Goal: Task Accomplishment & Management: Complete application form

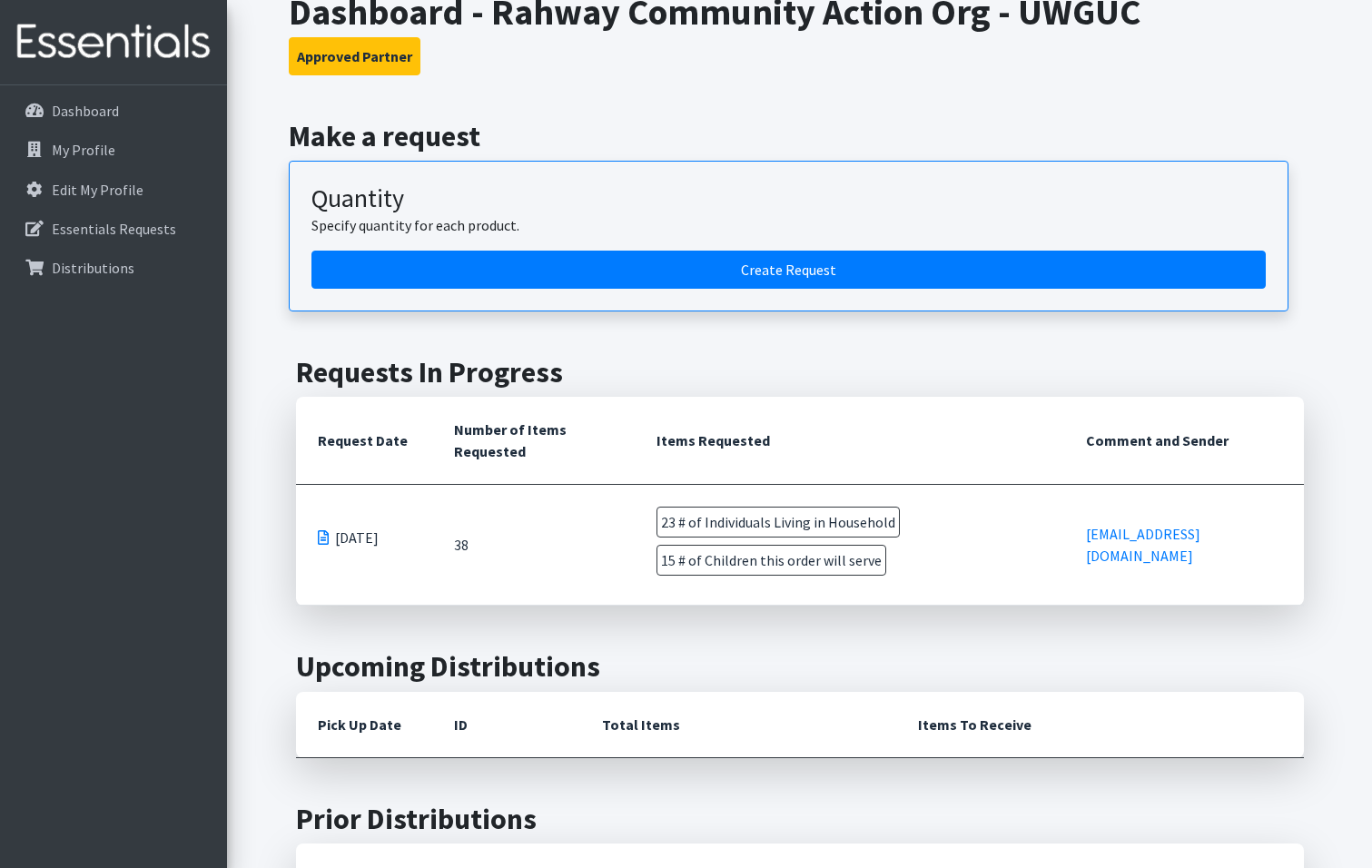
scroll to position [56, 0]
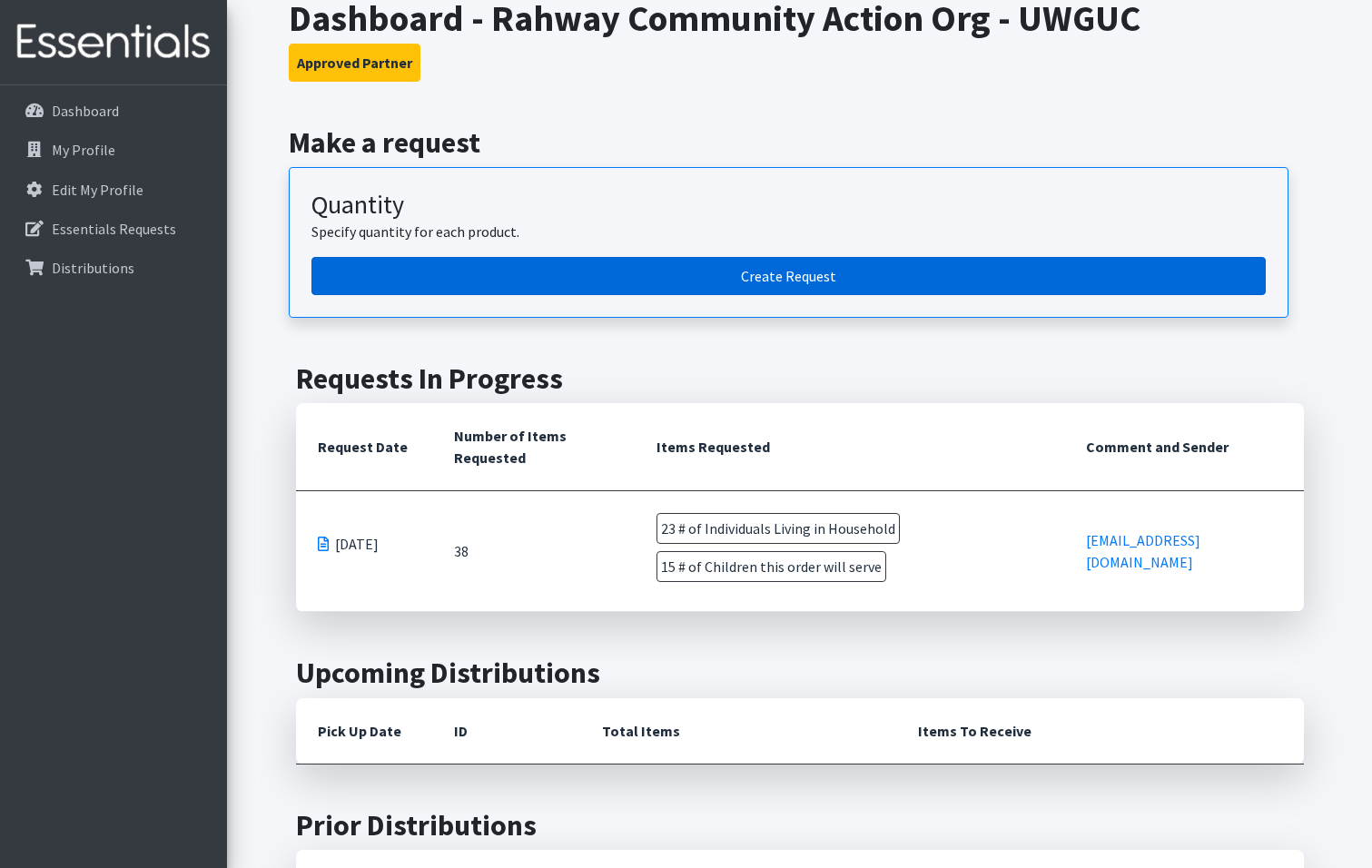
click at [784, 286] on link "Create Request" at bounding box center [789, 276] width 954 height 38
click at [791, 278] on link "Create Request" at bounding box center [789, 276] width 954 height 38
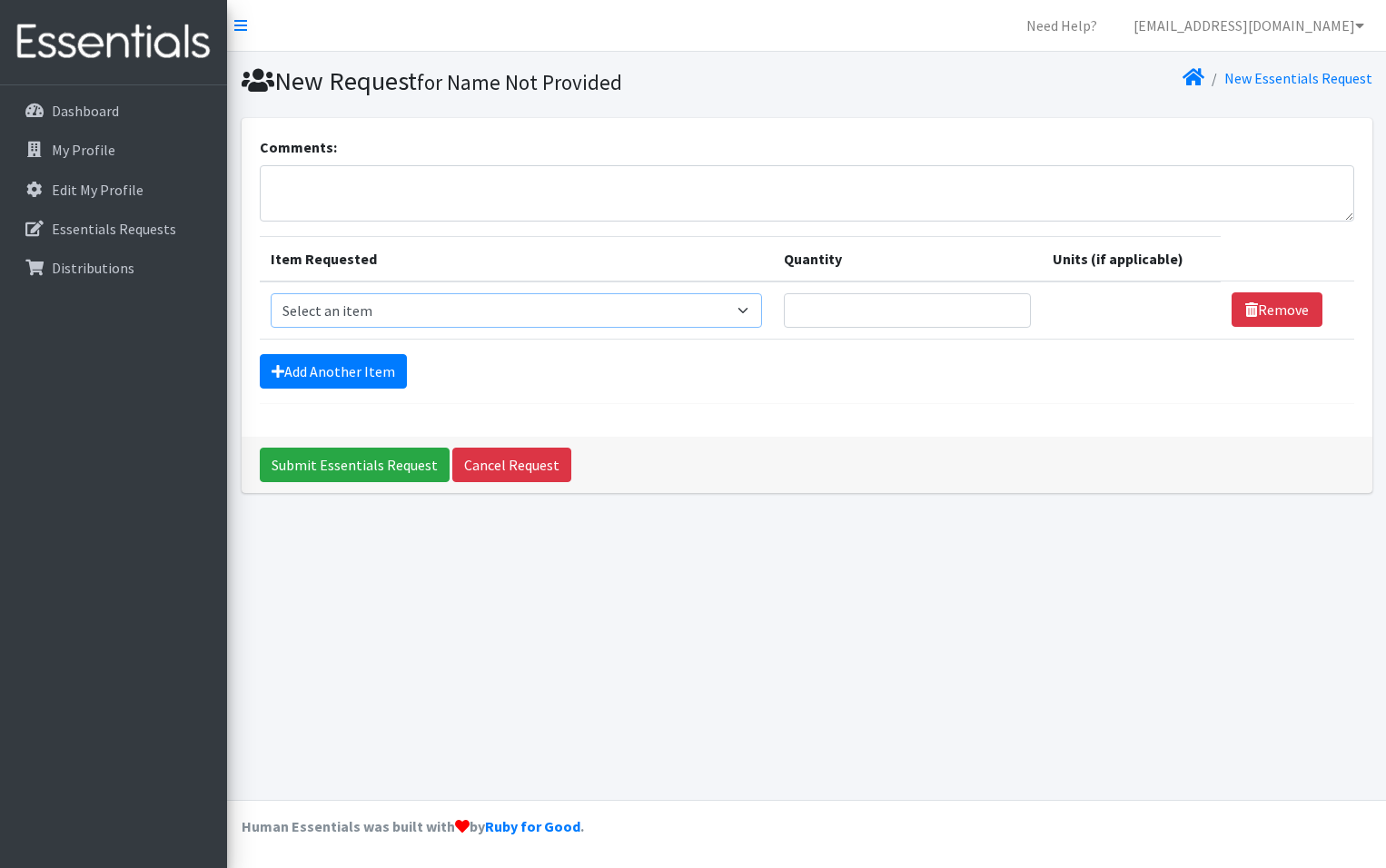
click at [748, 313] on select "Select an item # of Children this order will serve # of Individuals Living in H…" at bounding box center [516, 310] width 492 height 34
select select "13431"
click at [270, 293] on select "Select an item # of Children this order will serve # of Individuals Living in H…" at bounding box center [516, 310] width 492 height 34
type input "1"
click at [1005, 318] on input "1" at bounding box center [908, 310] width 247 height 34
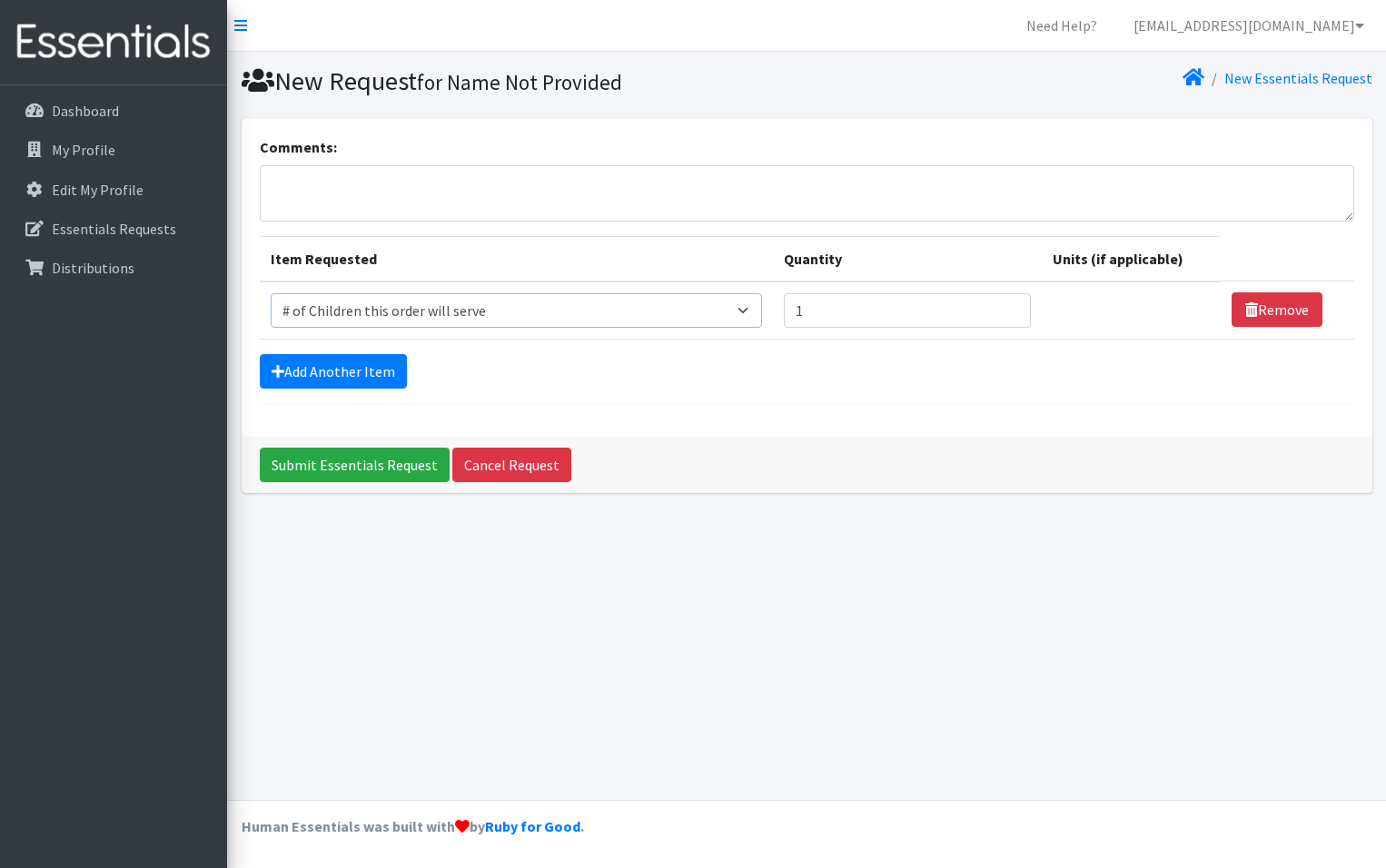
click at [751, 308] on select "Select an item # of Children this order will serve # of Individuals Living in H…" at bounding box center [516, 310] width 492 height 34
drag, startPoint x: 1077, startPoint y: 593, endPoint x: 1049, endPoint y: 583, distance: 29.7
click at [1076, 593] on div "New Request for Name Not Provided New Essentials Request Comments: Item Request…" at bounding box center [806, 425] width 1159 height 748
click at [750, 308] on select "Select an item # of Children this order will serve # of Individuals Living in H…" at bounding box center [516, 310] width 492 height 34
select select "1964"
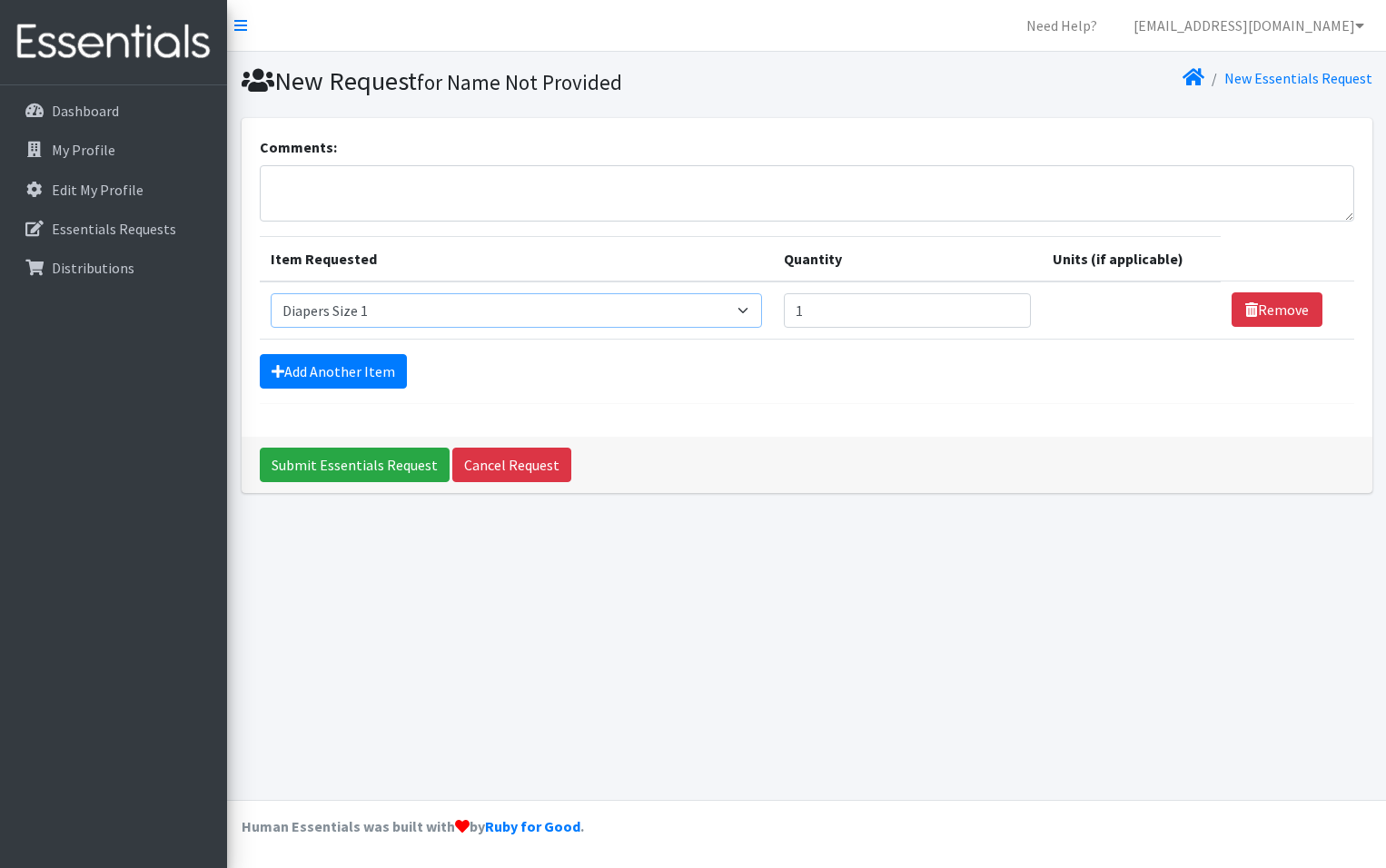
click at [270, 293] on select "Select an item # of Children this order will serve # of Individuals Living in H…" at bounding box center [516, 310] width 492 height 34
click at [988, 308] on input "2" at bounding box center [897, 310] width 243 height 34
click at [988, 308] on input "3" at bounding box center [897, 310] width 243 height 34
click at [988, 308] on input "4" at bounding box center [897, 310] width 243 height 34
click at [988, 308] on input "5" at bounding box center [897, 310] width 243 height 34
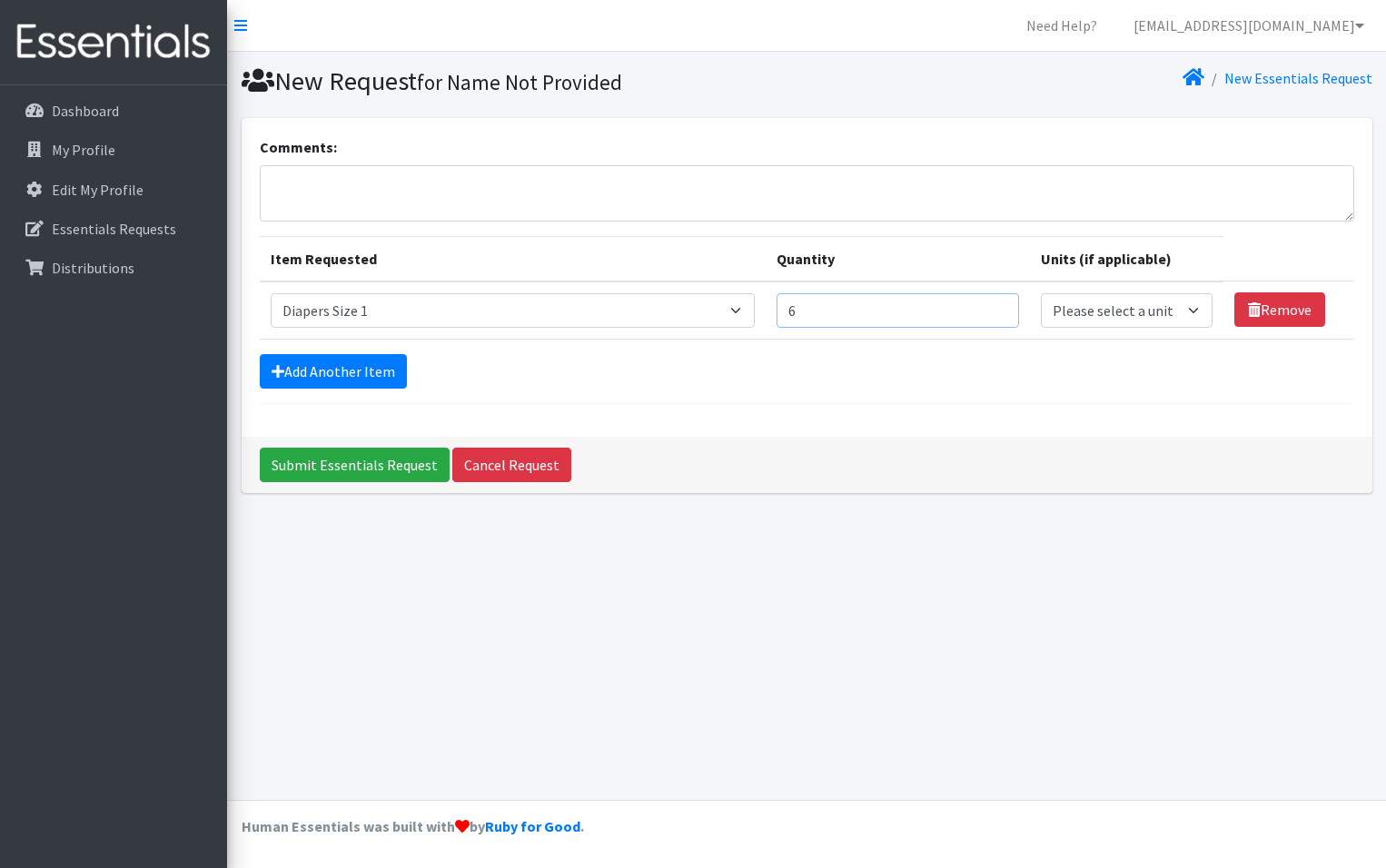
click at [988, 308] on input "6" at bounding box center [897, 310] width 243 height 34
click at [988, 308] on input "7" at bounding box center [897, 310] width 243 height 34
click at [997, 320] on input "7" at bounding box center [897, 310] width 243 height 34
click at [992, 320] on input "7" at bounding box center [897, 310] width 243 height 34
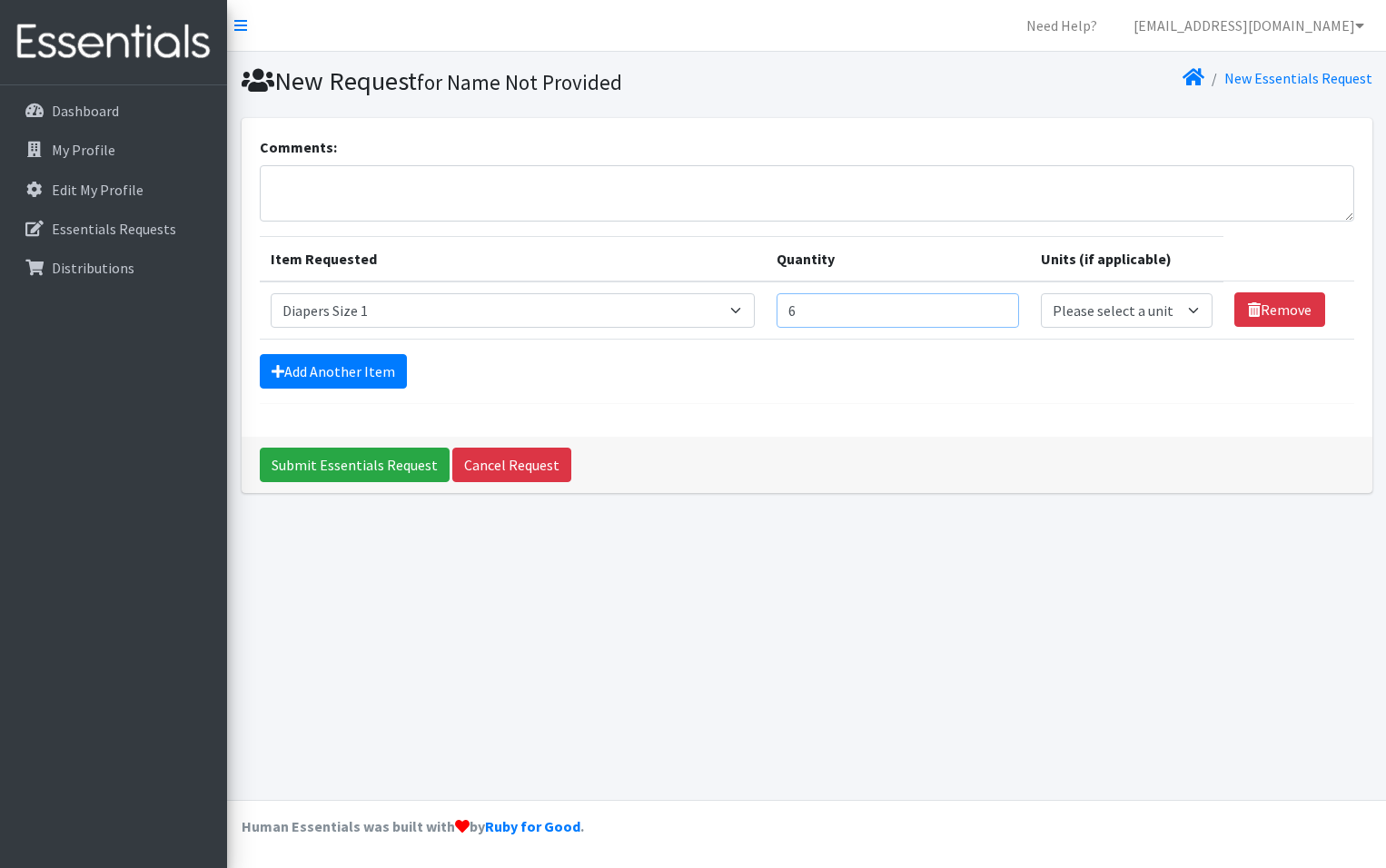
type input "6"
click at [994, 315] on input "6" at bounding box center [897, 310] width 243 height 34
click at [1191, 308] on select "Please select a unit units Packs" at bounding box center [1126, 310] width 171 height 34
select select "Pack"
click at [1041, 293] on select "Please select a unit units Packs" at bounding box center [1126, 310] width 171 height 34
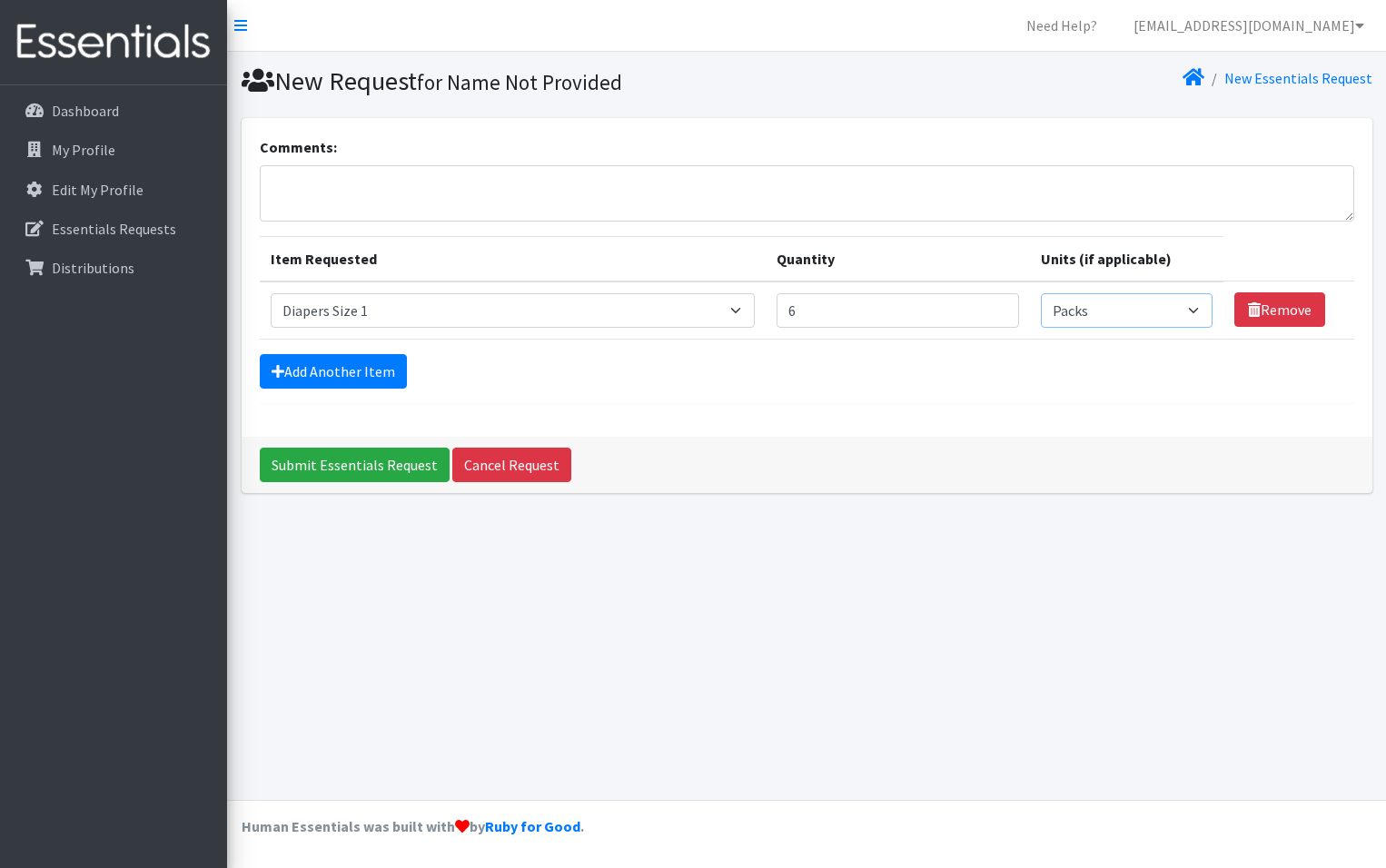
click at [1190, 312] on select "Please select a unit units Packs" at bounding box center [1126, 310] width 171 height 34
click at [345, 377] on link "Add Another Item" at bounding box center [334, 372] width 148 height 34
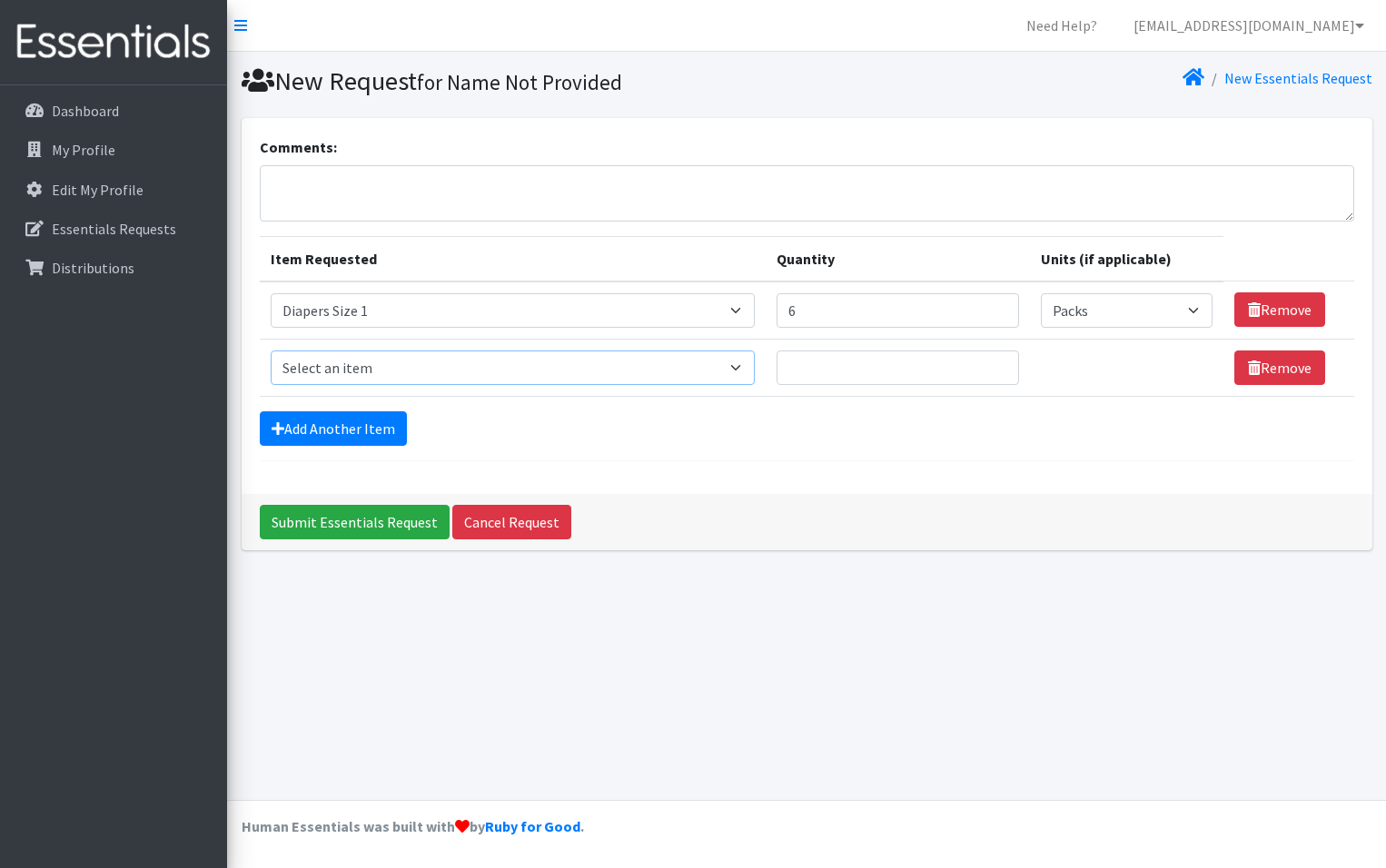
click at [738, 362] on select "Select an item # of Children this order will serve # of Individuals Living in H…" at bounding box center [512, 368] width 484 height 34
select select "1965"
click at [270, 351] on select "Select an item # of Children this order will serve # of Individuals Living in H…" at bounding box center [512, 368] width 484 height 34
click at [1192, 371] on select "Please select a unit units Packs" at bounding box center [1126, 368] width 171 height 34
select select "Pack"
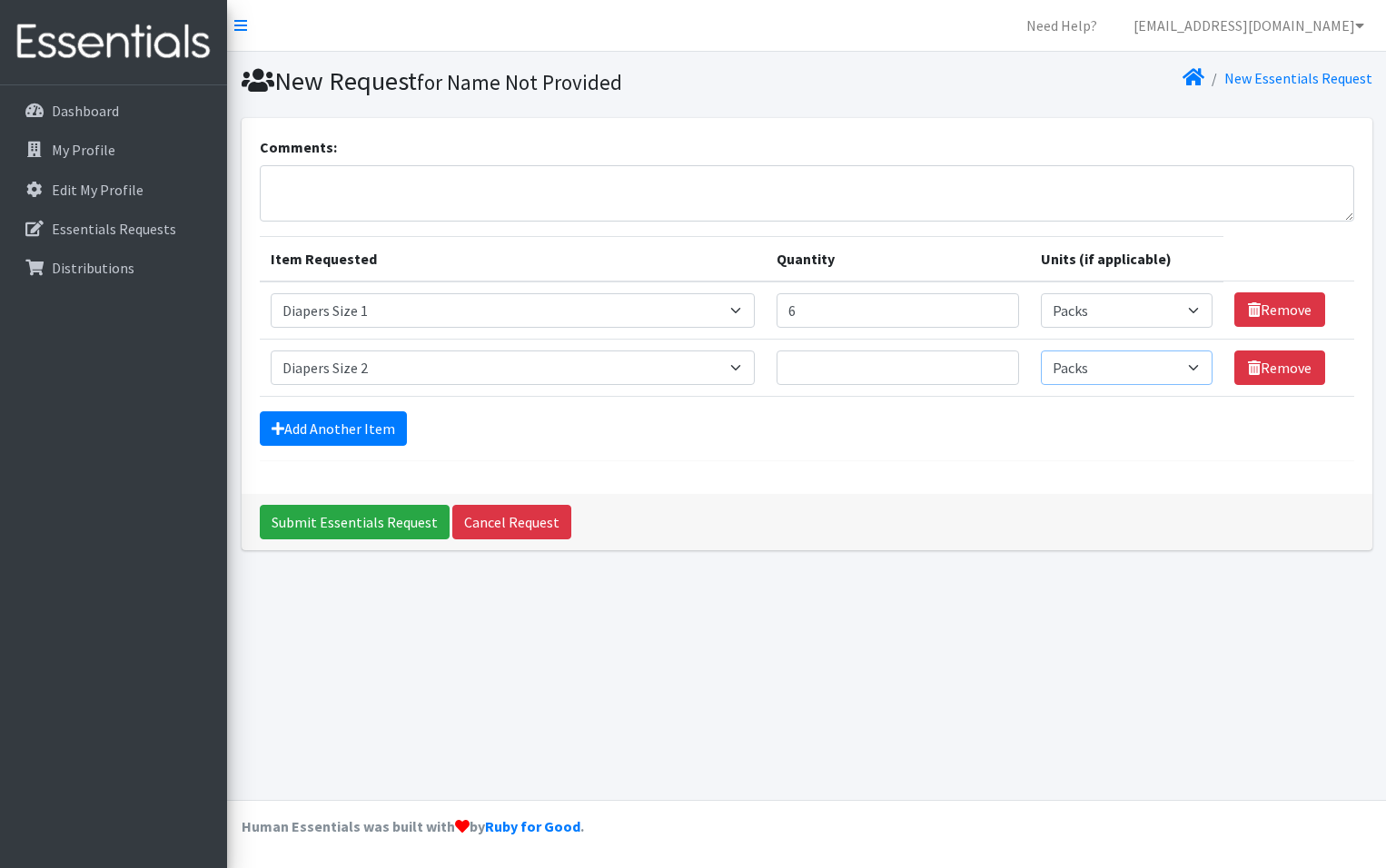
click at [1041, 351] on select "Please select a unit units Packs" at bounding box center [1126, 368] width 171 height 34
click at [347, 424] on link "Add Another Item" at bounding box center [334, 428] width 148 height 34
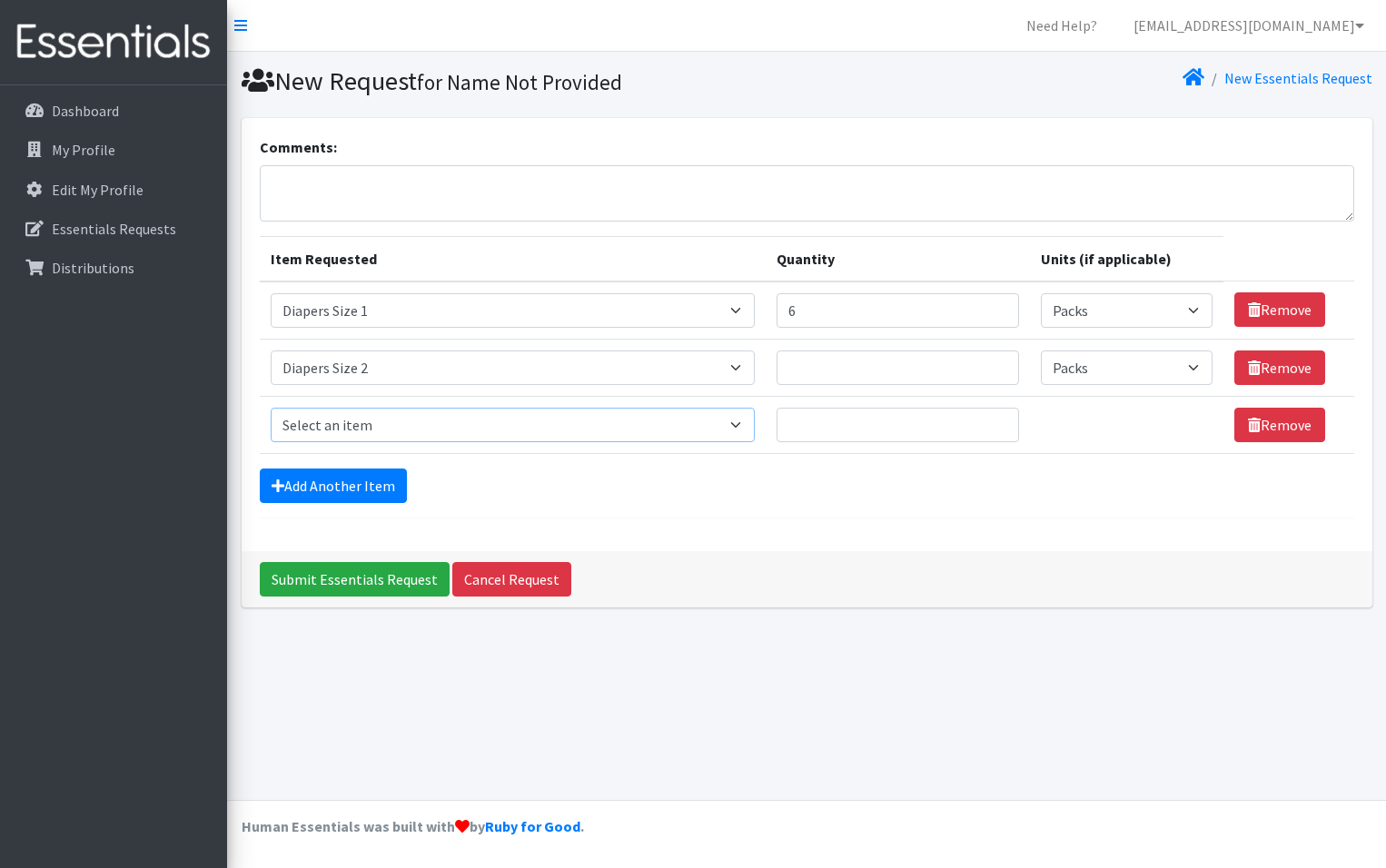
click at [744, 425] on select "Select an item # of Children this order will serve # of Individuals Living in H…" at bounding box center [512, 425] width 484 height 34
select select "15477"
click at [270, 408] on select "Select an item # of Children this order will serve # of Individuals Living in H…" at bounding box center [512, 425] width 484 height 34
click at [996, 422] on input "1" at bounding box center [897, 425] width 243 height 34
click at [996, 422] on input "2" at bounding box center [897, 425] width 243 height 34
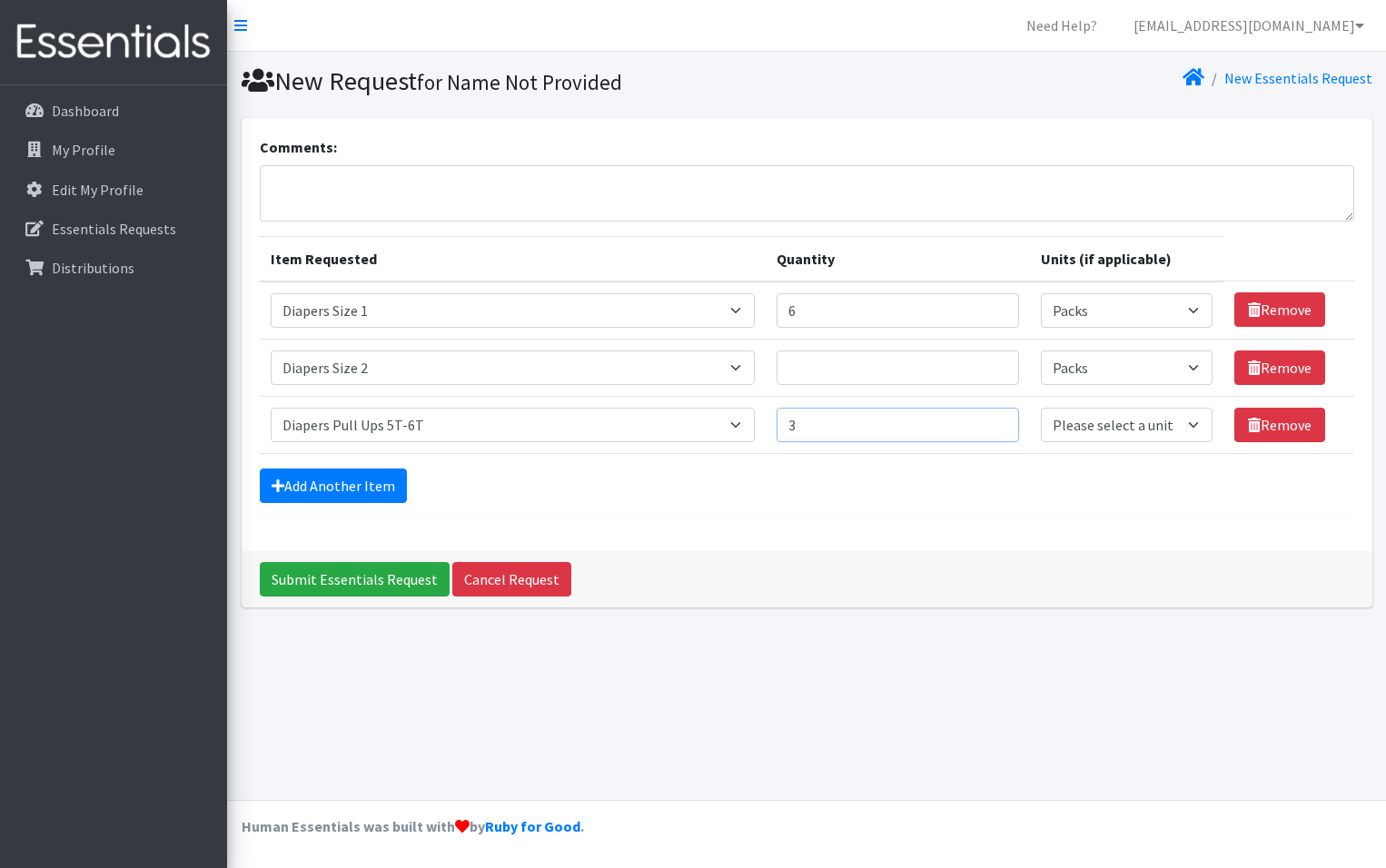
type input "3"
click at [996, 422] on input "3" at bounding box center [897, 425] width 243 height 34
click at [991, 363] on input "1" at bounding box center [897, 368] width 243 height 34
click at [991, 363] on input "2" at bounding box center [897, 368] width 243 height 34
click at [991, 363] on input "3" at bounding box center [897, 368] width 243 height 34
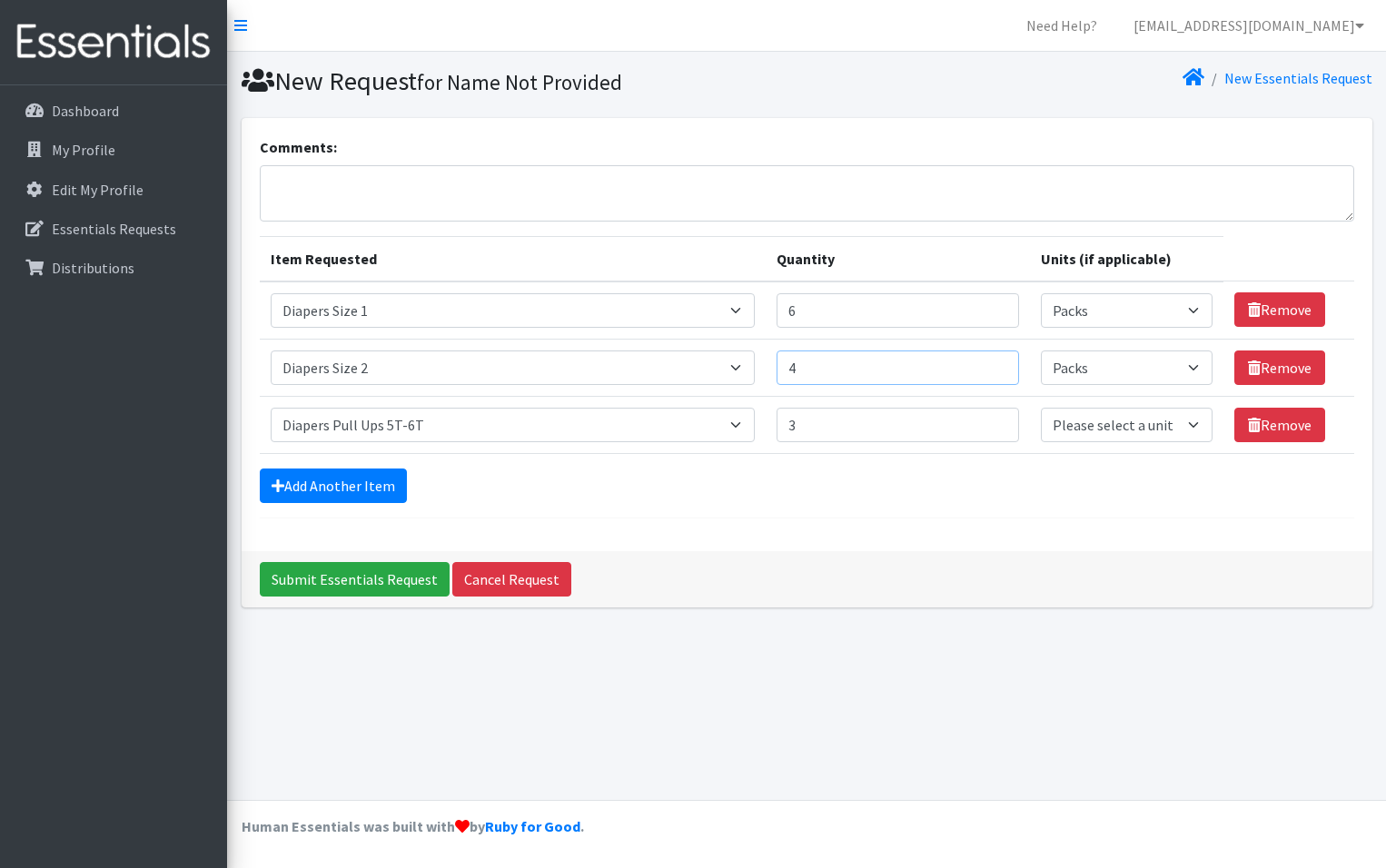
click at [991, 363] on input "4" at bounding box center [897, 368] width 243 height 34
type input "5"
click at [991, 363] on input "5" at bounding box center [897, 368] width 243 height 34
click at [357, 482] on link "Add Another Item" at bounding box center [334, 486] width 148 height 34
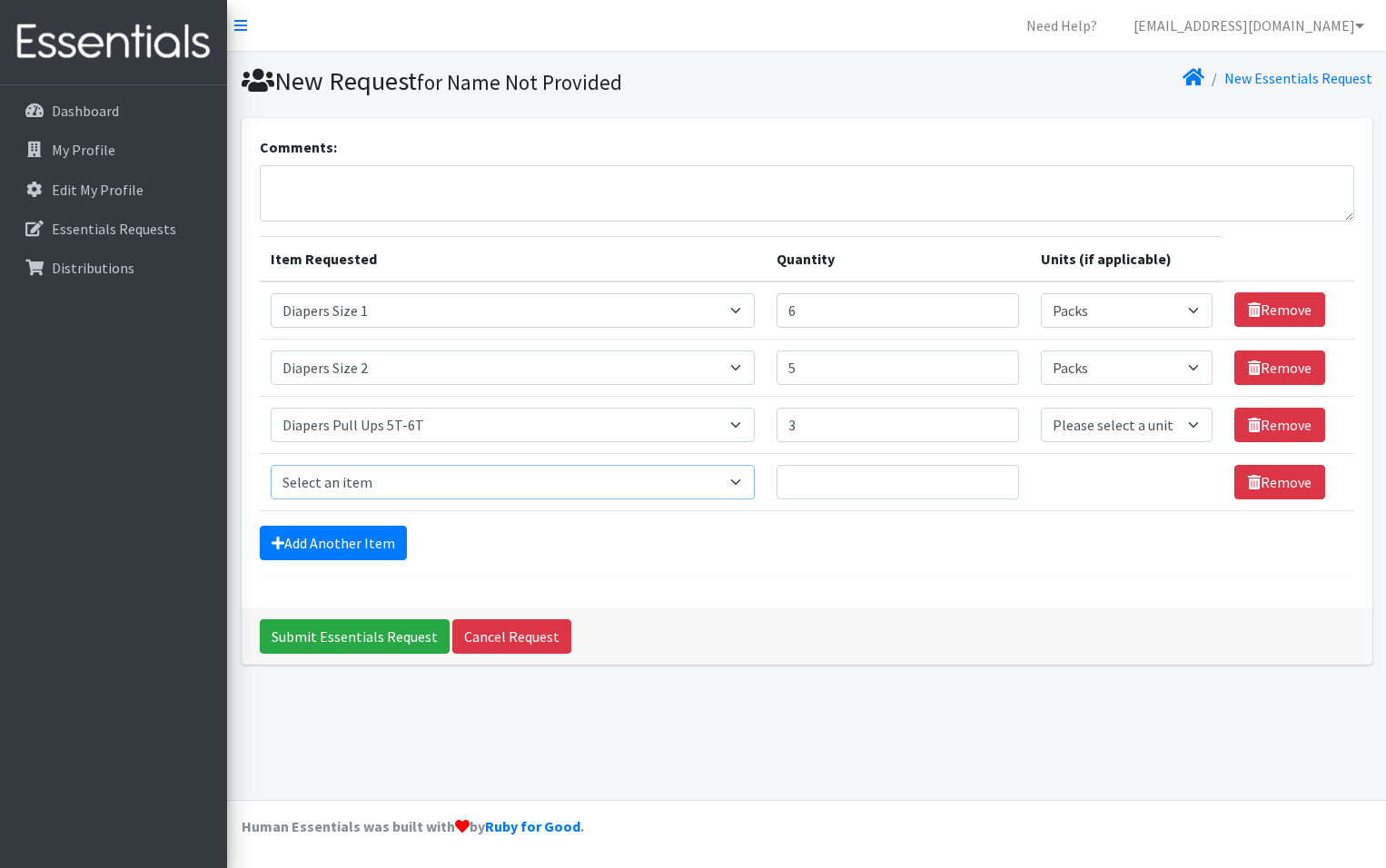
click at [733, 477] on select "Select an item # of Children this order will serve # of Individuals Living in H…" at bounding box center [512, 482] width 484 height 34
click at [740, 478] on select "Select an item # of Children this order will serve # of Individuals Living in H…" at bounding box center [512, 482] width 484 height 34
select select "1966"
click at [270, 465] on select "Select an item # of Children this order will serve # of Individuals Living in H…" at bounding box center [512, 482] width 484 height 34
click at [996, 476] on input "1" at bounding box center [897, 482] width 243 height 34
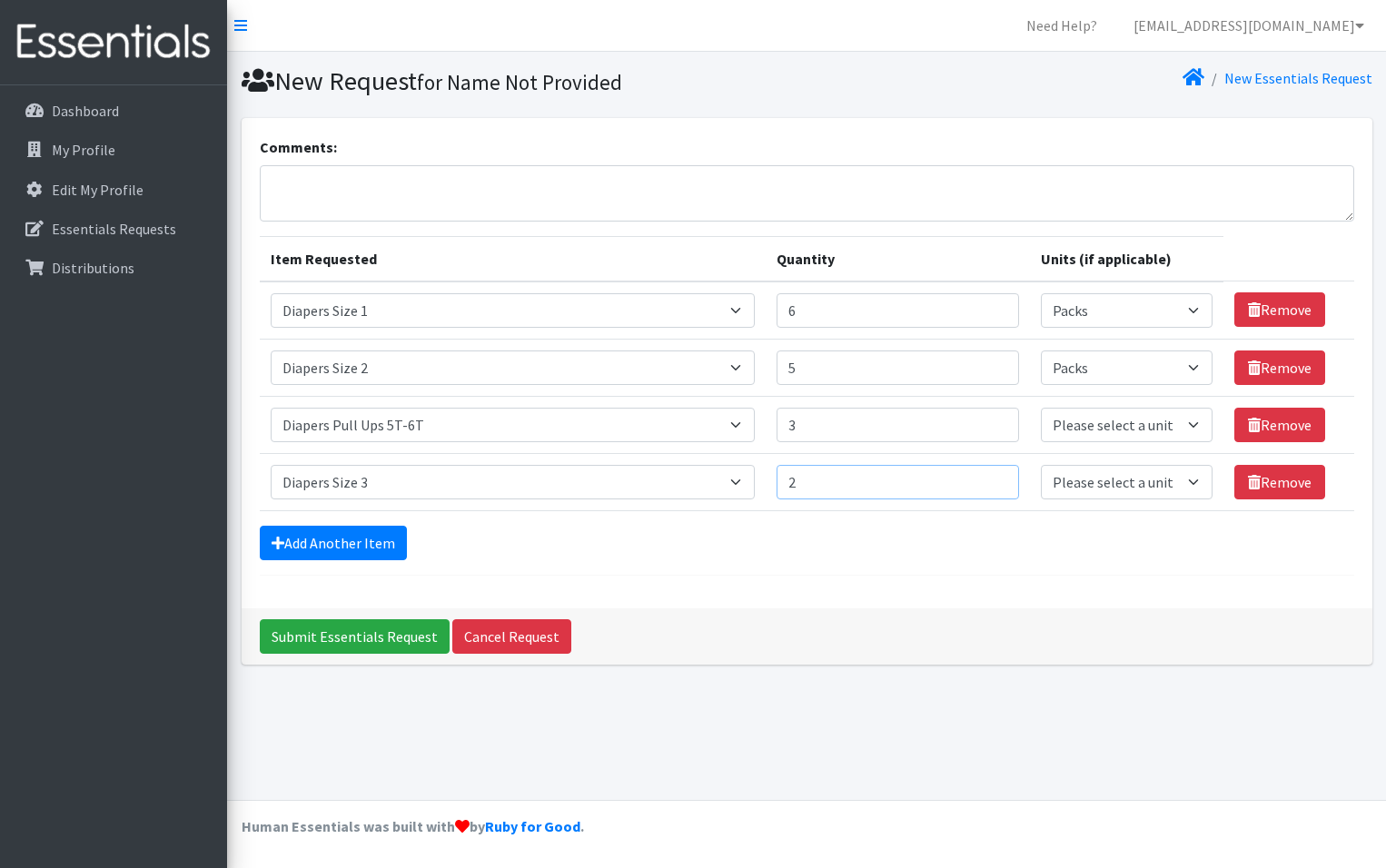
click at [996, 476] on input "2" at bounding box center [897, 482] width 243 height 34
click at [996, 476] on input "3" at bounding box center [897, 482] width 243 height 34
type input "4"
click at [996, 476] on input "4" at bounding box center [897, 482] width 243 height 34
click at [1186, 478] on select "Please select a unit units Packs" at bounding box center [1126, 482] width 171 height 34
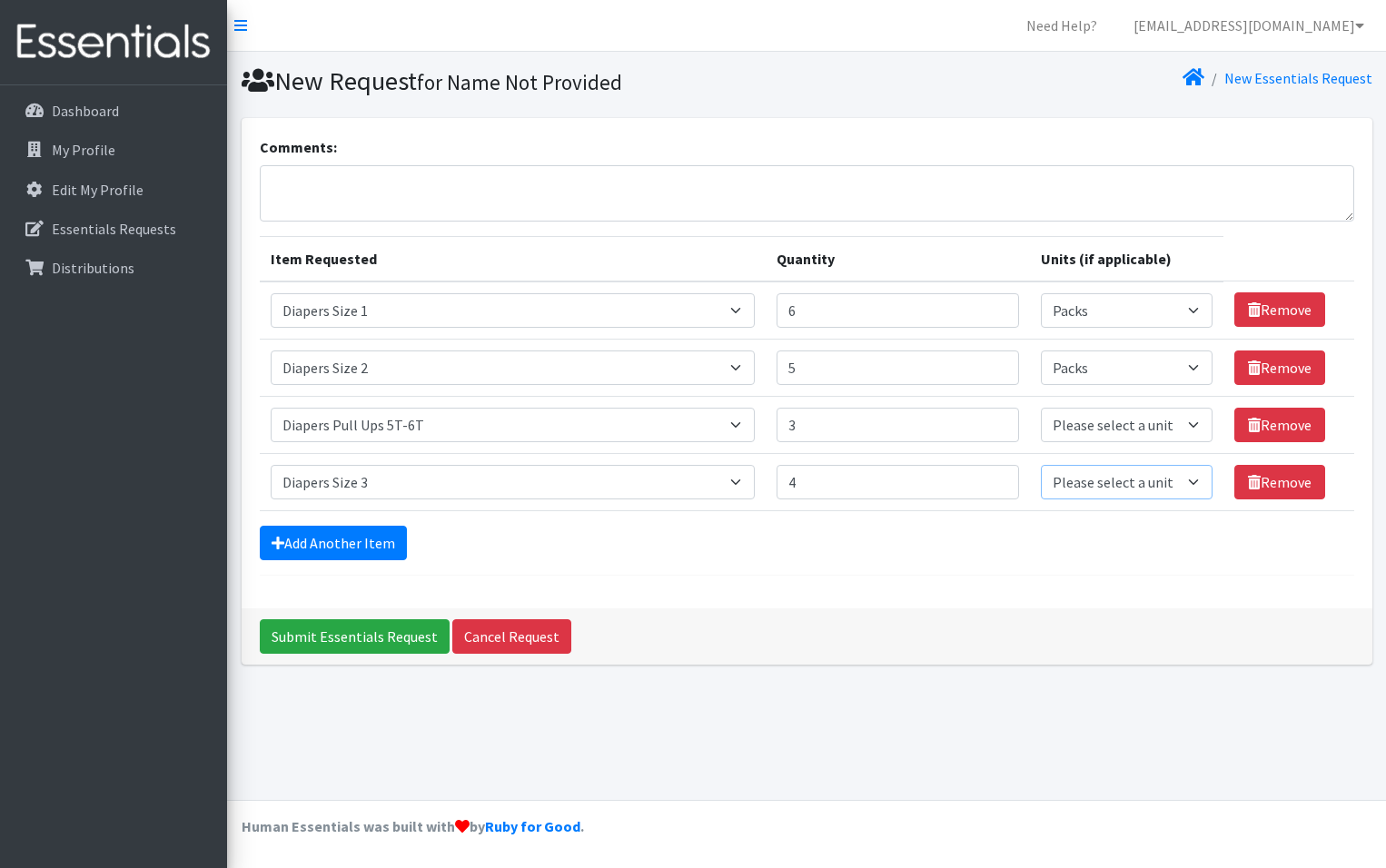
select select "Pack"
click at [1041, 465] on select "Please select a unit units Packs" at bounding box center [1126, 482] width 171 height 34
click at [308, 541] on link "Add Another Item" at bounding box center [334, 543] width 148 height 34
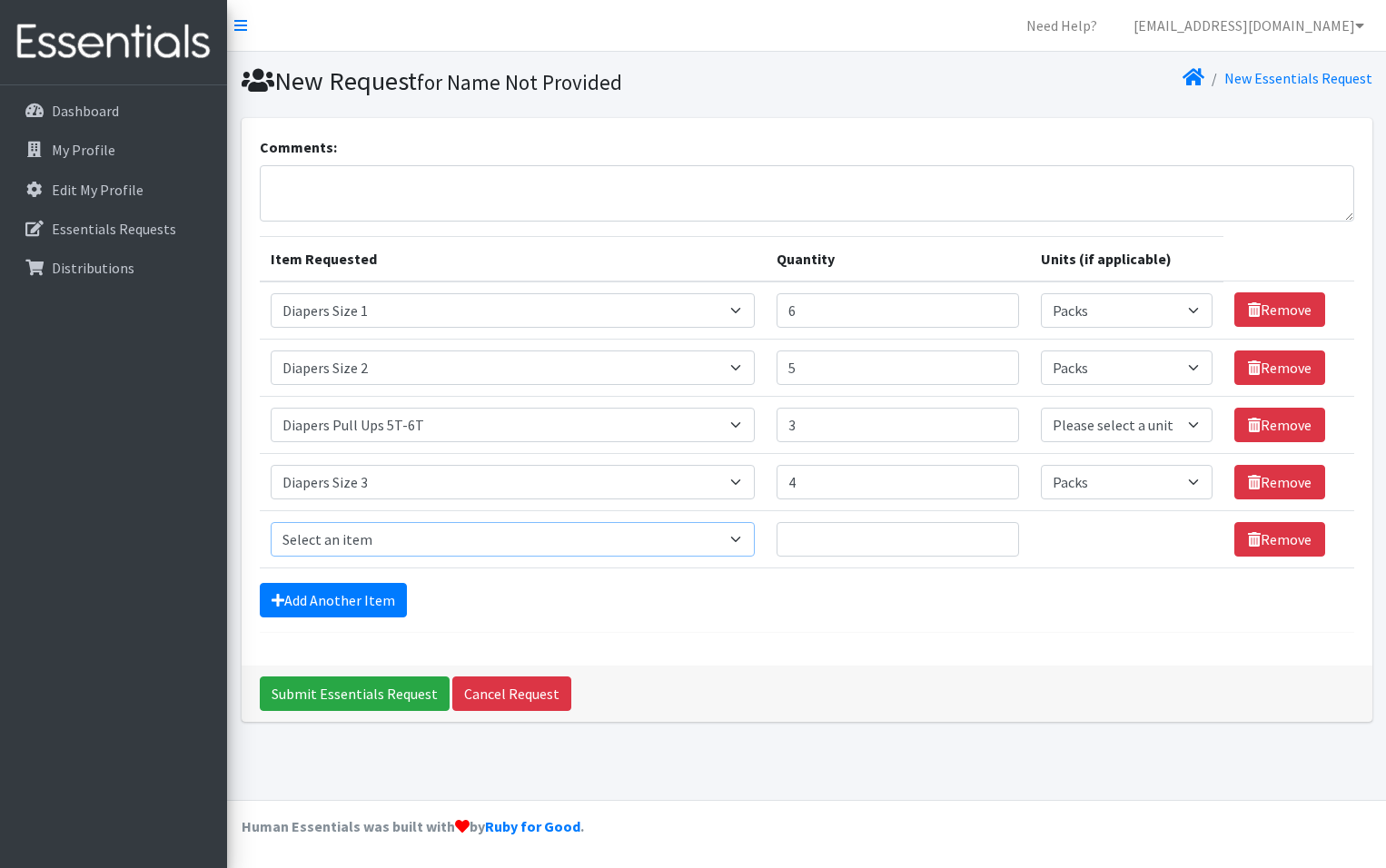
click at [734, 537] on select "Select an item # of Children this order will serve # of Individuals Living in H…" at bounding box center [512, 539] width 484 height 34
select select "1969"
click at [270, 522] on select "Select an item # of Children this order will serve # of Individuals Living in H…" at bounding box center [512, 539] width 484 height 34
click at [995, 537] on input "1" at bounding box center [897, 539] width 243 height 34
click at [995, 537] on input "2" at bounding box center [897, 539] width 243 height 34
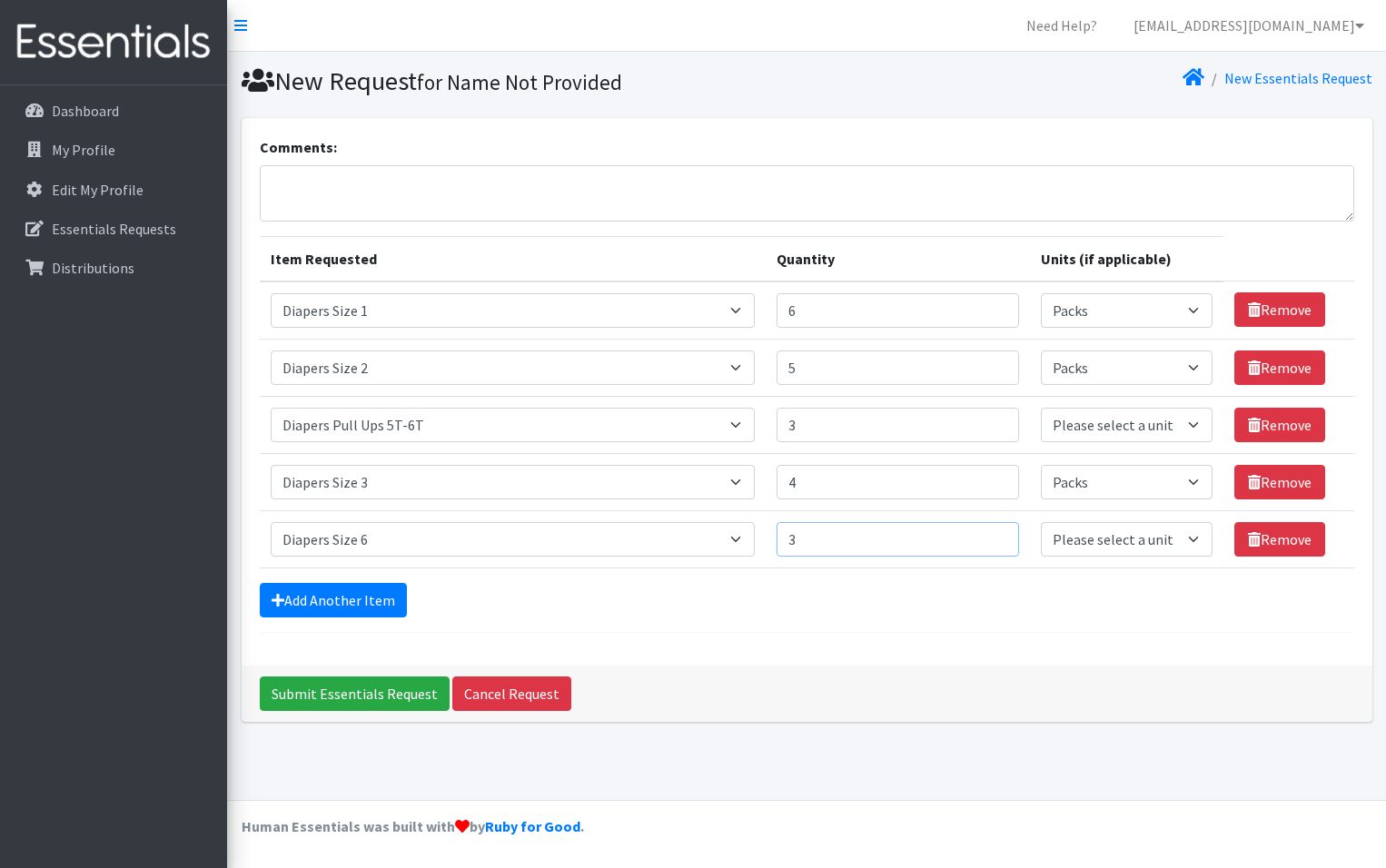
click at [995, 537] on input "3" at bounding box center [897, 539] width 243 height 34
click at [995, 537] on input "4" at bounding box center [897, 539] width 243 height 34
click at [995, 537] on input "5" at bounding box center [897, 539] width 243 height 34
type input "6"
click at [995, 537] on input "6" at bounding box center [897, 539] width 243 height 34
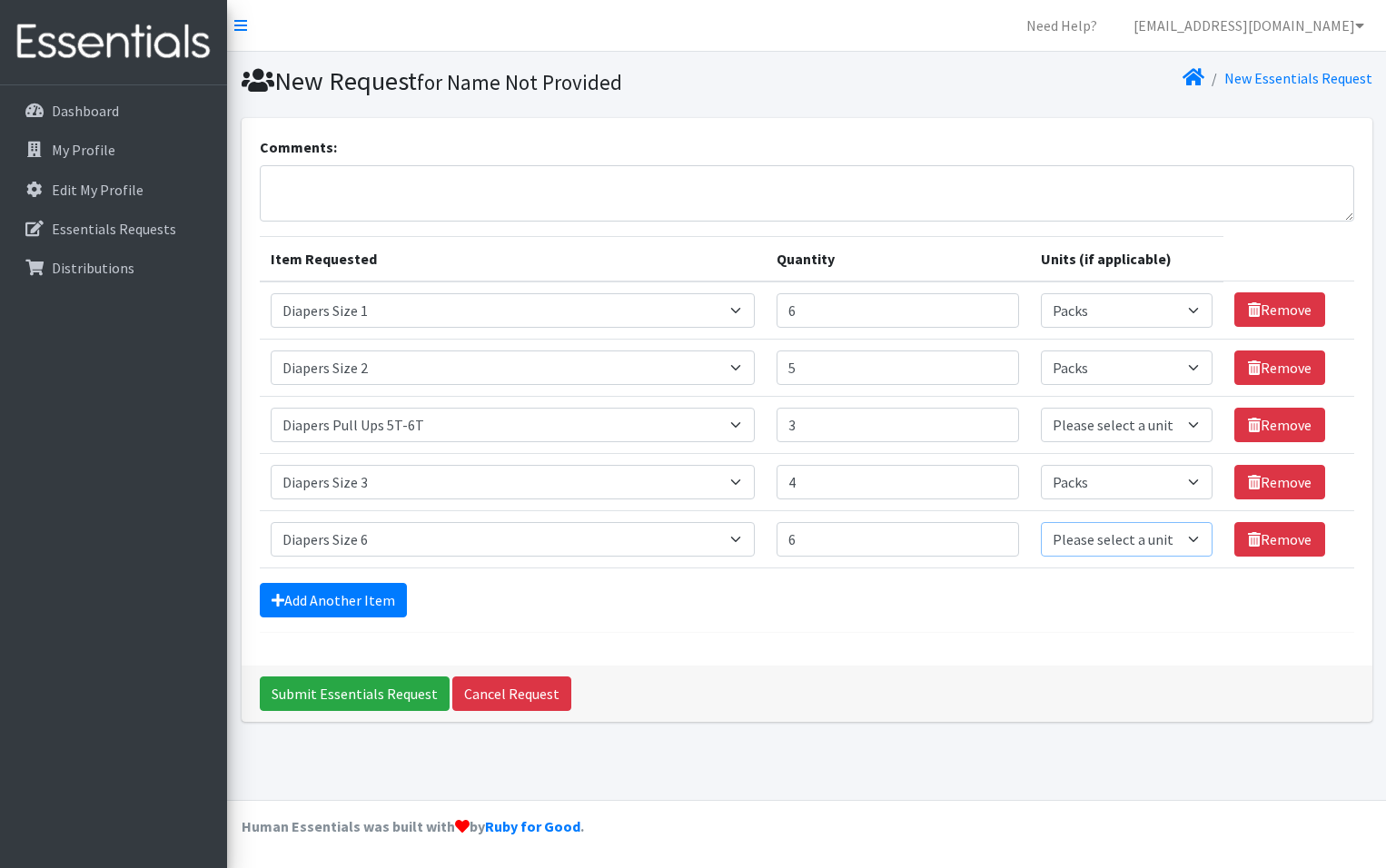
click at [1190, 542] on select "Please select a unit units Packs" at bounding box center [1126, 539] width 171 height 34
select select "Pack"
click at [1041, 522] on select "Please select a unit units Packs" at bounding box center [1126, 539] width 171 height 34
click at [346, 599] on link "Add Another Item" at bounding box center [334, 600] width 148 height 34
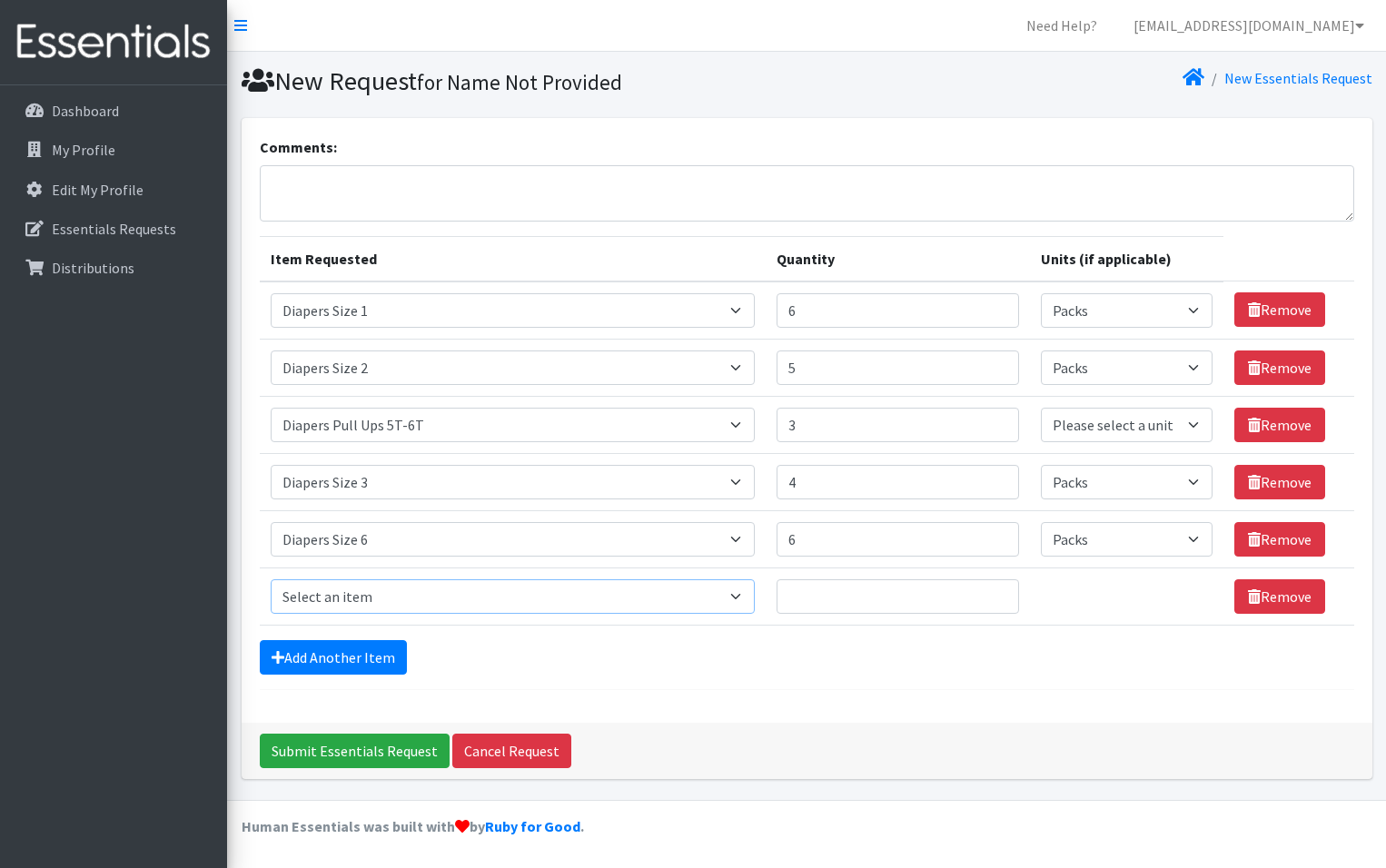
click at [737, 597] on select "Select an item # of Children this order will serve # of Individuals Living in H…" at bounding box center [512, 597] width 484 height 34
select select "1967"
click at [270, 580] on select "Select an item # of Children this order will serve # of Individuals Living in H…" at bounding box center [512, 597] width 484 height 34
click at [996, 604] on input "1" at bounding box center [897, 597] width 243 height 34
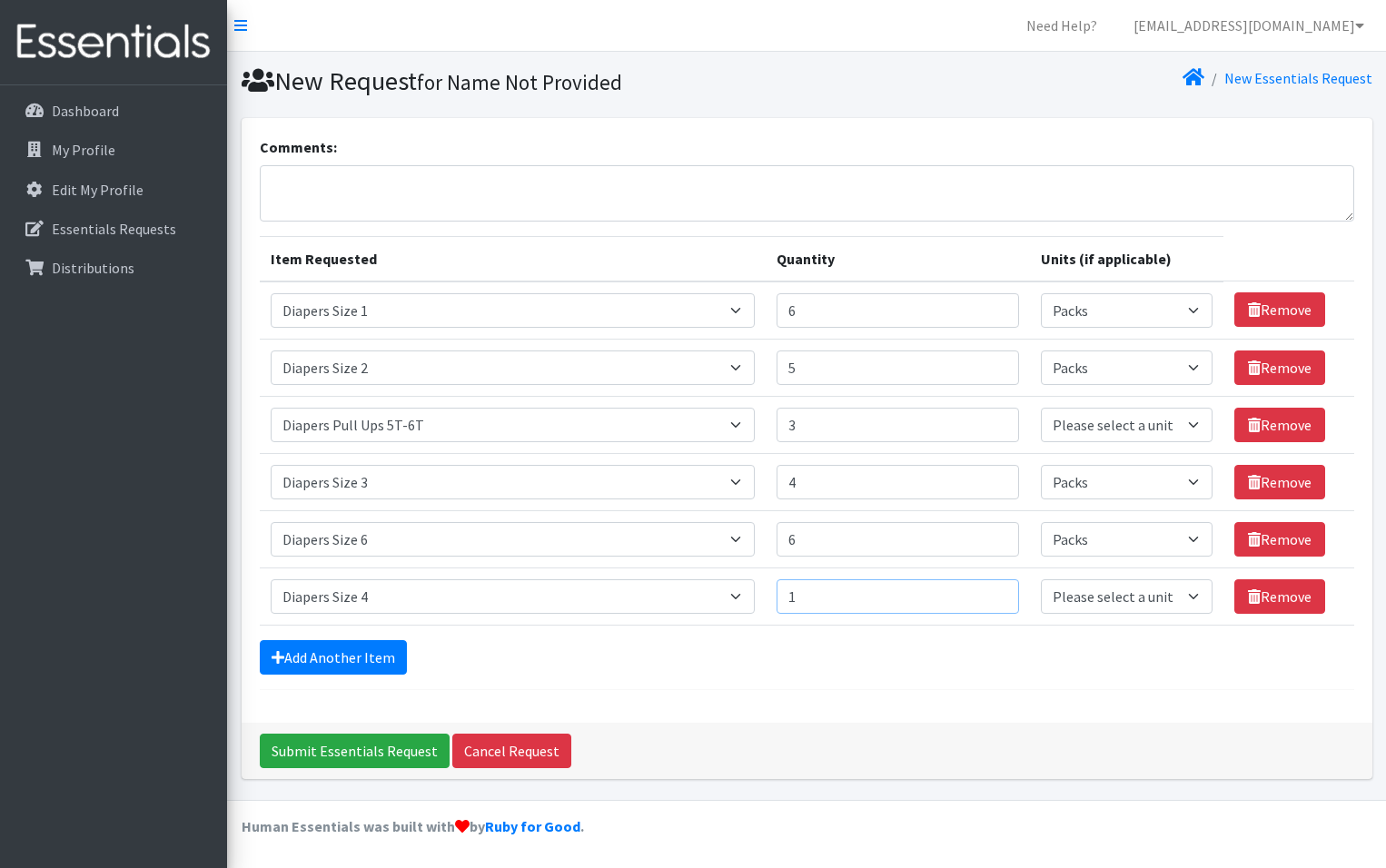
click at [996, 604] on input "1" at bounding box center [897, 597] width 243 height 34
click at [995, 589] on input "2" at bounding box center [897, 597] width 243 height 34
click at [995, 589] on input "3" at bounding box center [897, 597] width 243 height 34
type input "4"
click at [995, 589] on input "4" at bounding box center [897, 597] width 243 height 34
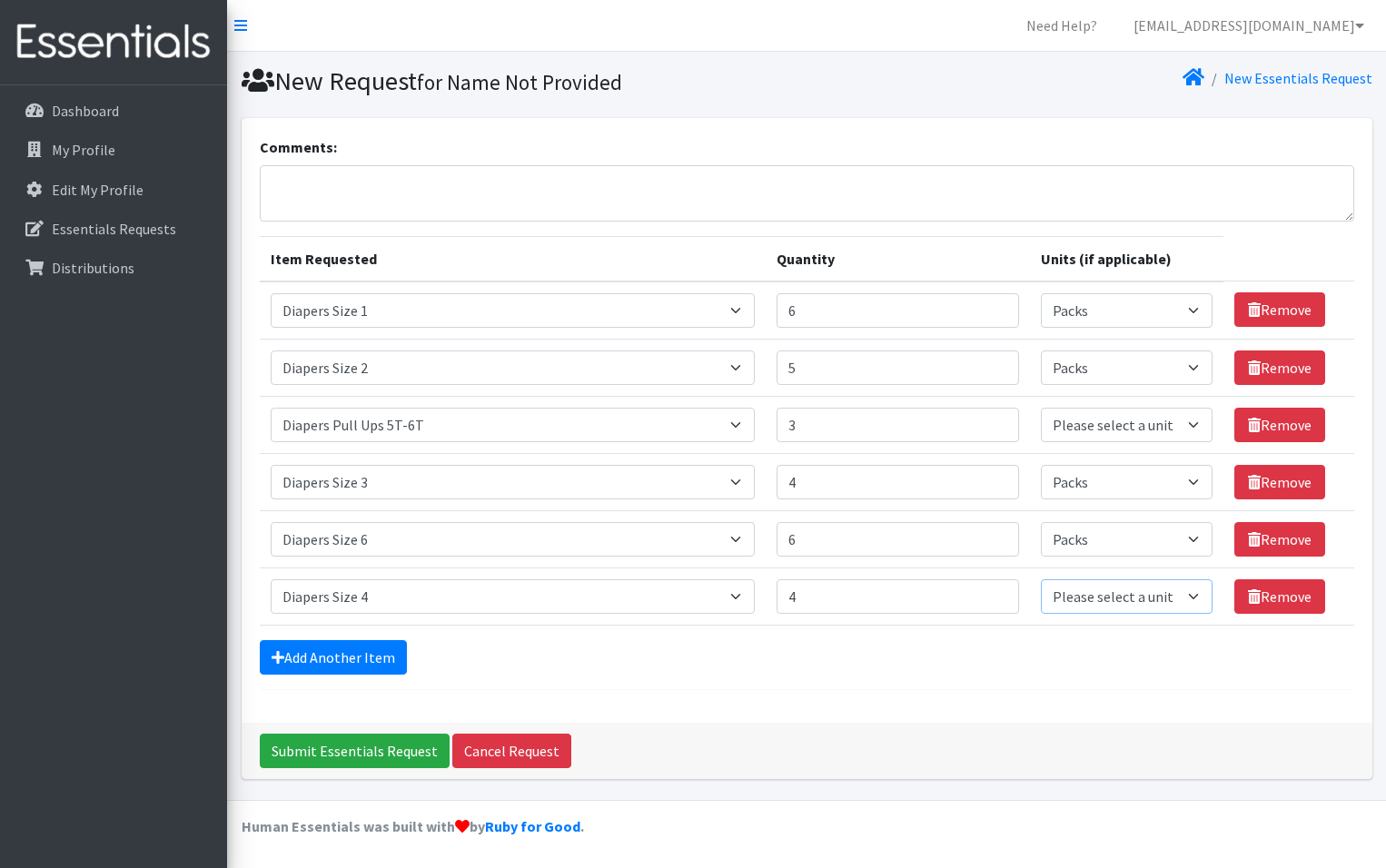
click at [1186, 596] on select "Please select a unit units Packs" at bounding box center [1126, 597] width 171 height 34
select select "Pack"
click at [1041, 580] on select "Please select a unit units Packs" at bounding box center [1126, 597] width 171 height 34
click at [323, 659] on link "Add Another Item" at bounding box center [334, 657] width 148 height 34
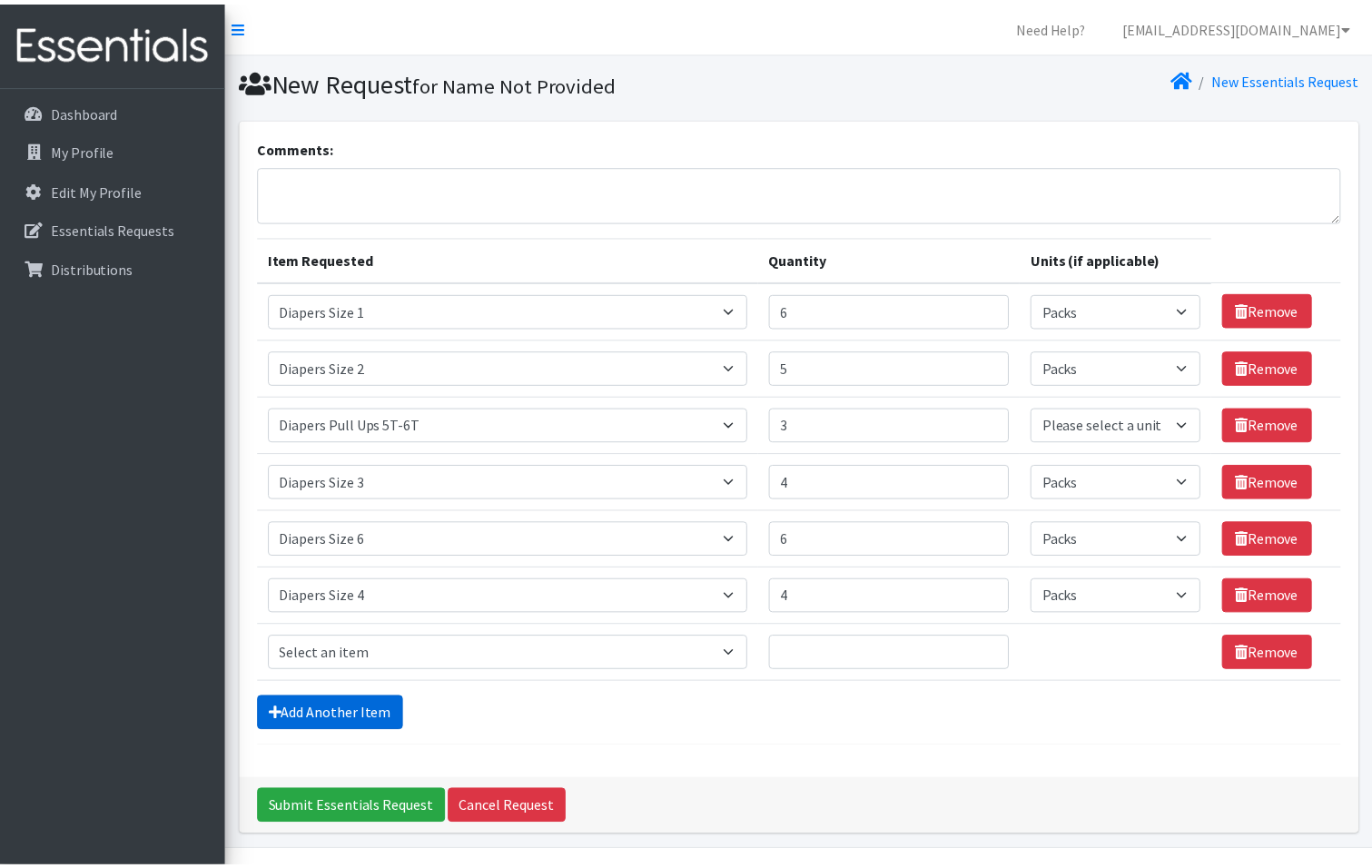
scroll to position [51, 0]
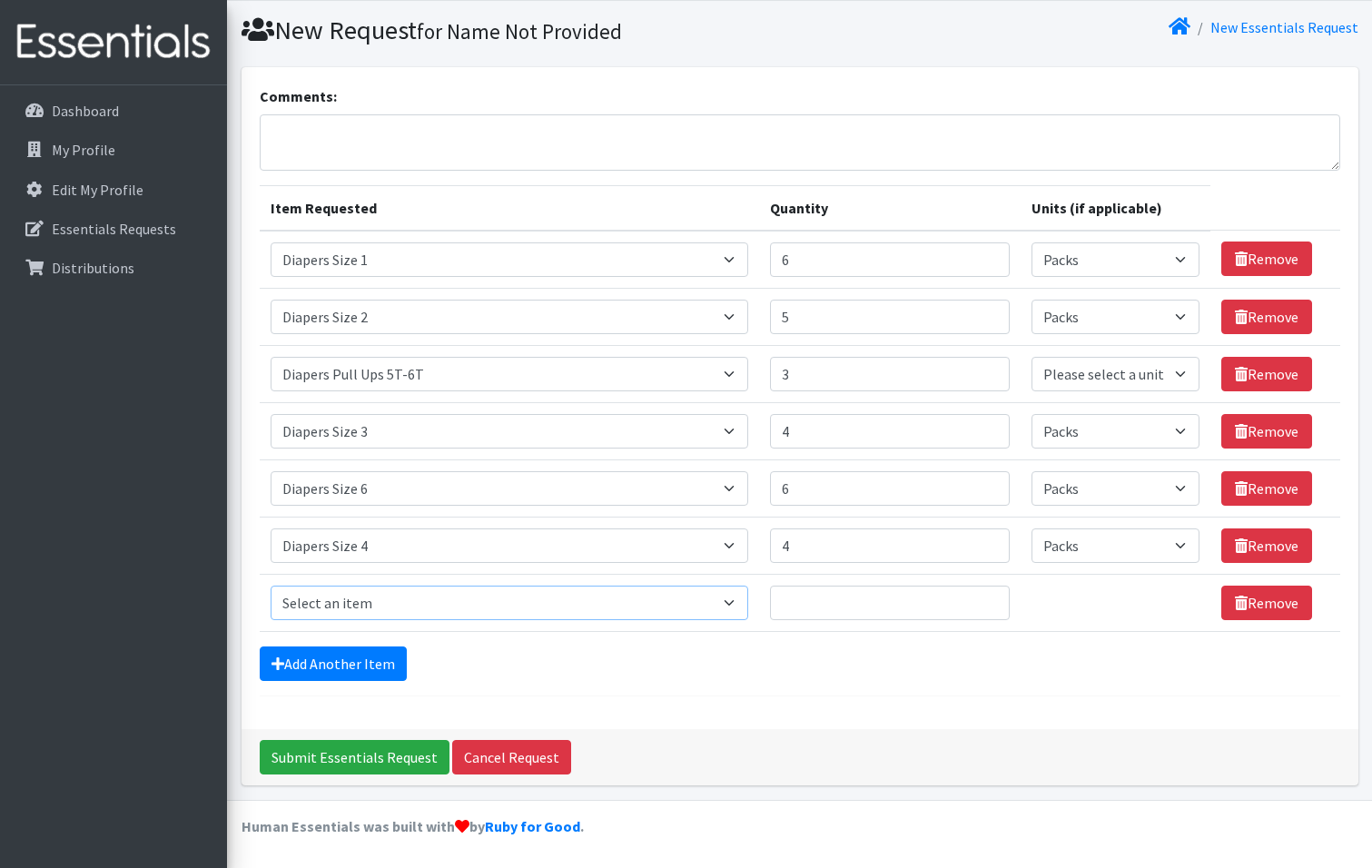
click at [736, 600] on select "Select an item # of Children this order will serve # of Individuals Living in H…" at bounding box center [509, 603] width 478 height 34
click at [1180, 376] on select "Please select a unit units Packs" at bounding box center [1116, 374] width 169 height 34
select select "Pack"
click at [1032, 356] on select "Please select a unit units Packs" at bounding box center [1116, 374] width 169 height 34
click at [736, 599] on select "Select an item # of Children this order will serve # of Individuals Living in H…" at bounding box center [509, 603] width 478 height 34
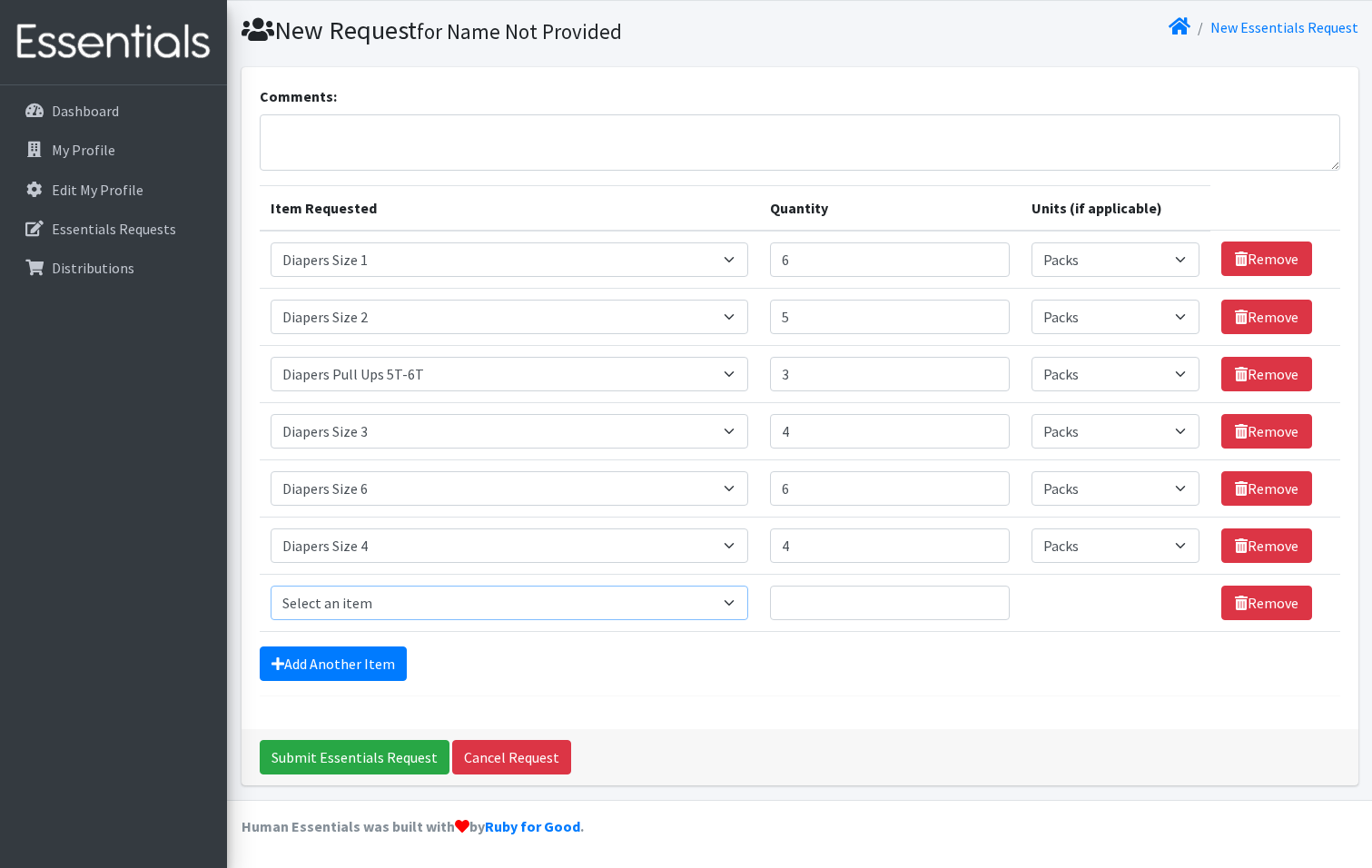
select select "1929"
click at [270, 585] on select "Select an item # of Children this order will serve # of Individuals Living in H…" at bounding box center [509, 603] width 478 height 34
click at [984, 598] on input "1" at bounding box center [890, 603] width 240 height 34
click at [984, 598] on input "2" at bounding box center [890, 603] width 240 height 34
click at [984, 598] on input "3" at bounding box center [890, 603] width 240 height 34
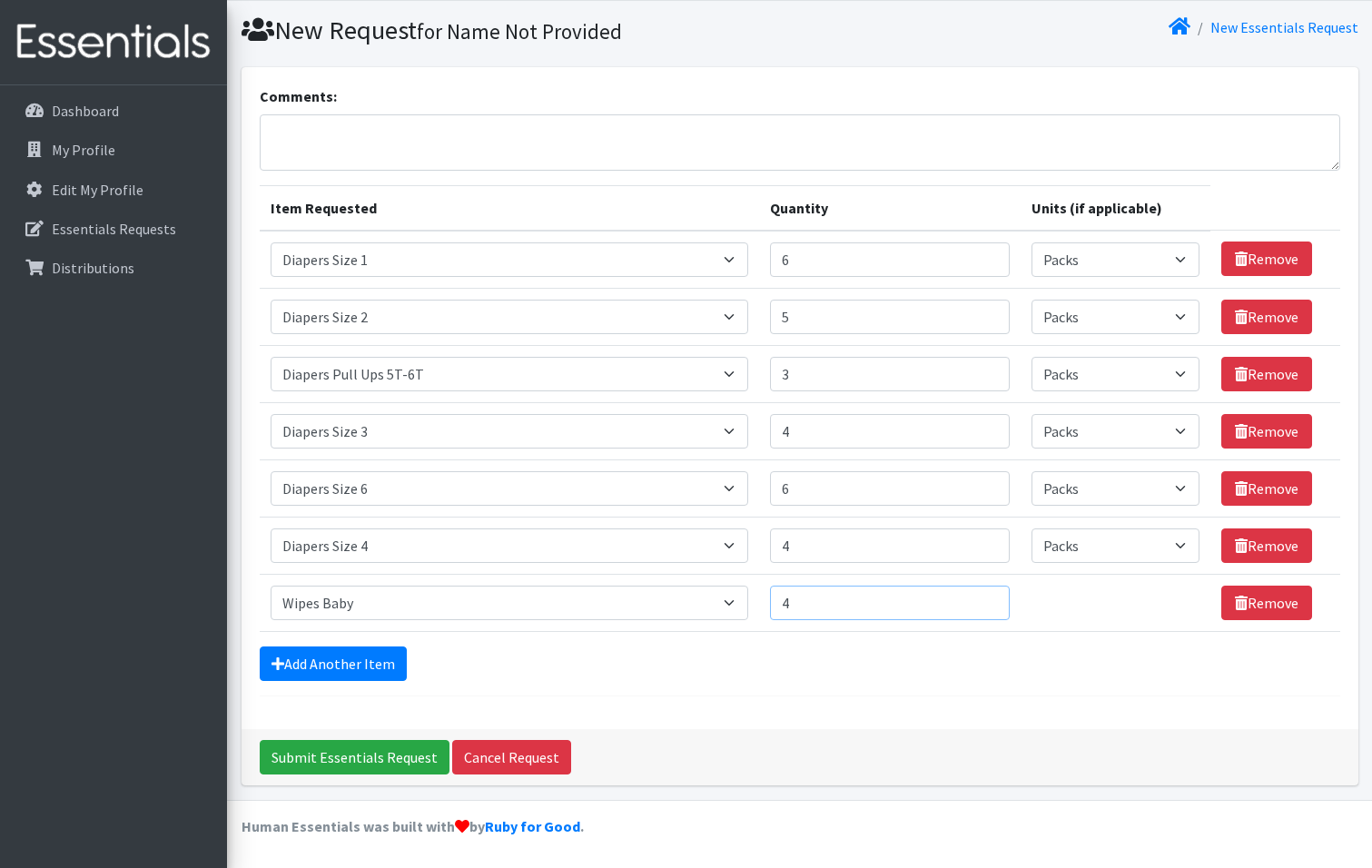
click at [981, 595] on input "4" at bounding box center [890, 603] width 240 height 34
click at [981, 595] on input "5" at bounding box center [890, 603] width 240 height 34
click at [981, 595] on input "6" at bounding box center [890, 603] width 240 height 34
click at [981, 593] on input "7" at bounding box center [890, 603] width 240 height 34
click at [984, 596] on input "8" at bounding box center [890, 603] width 240 height 34
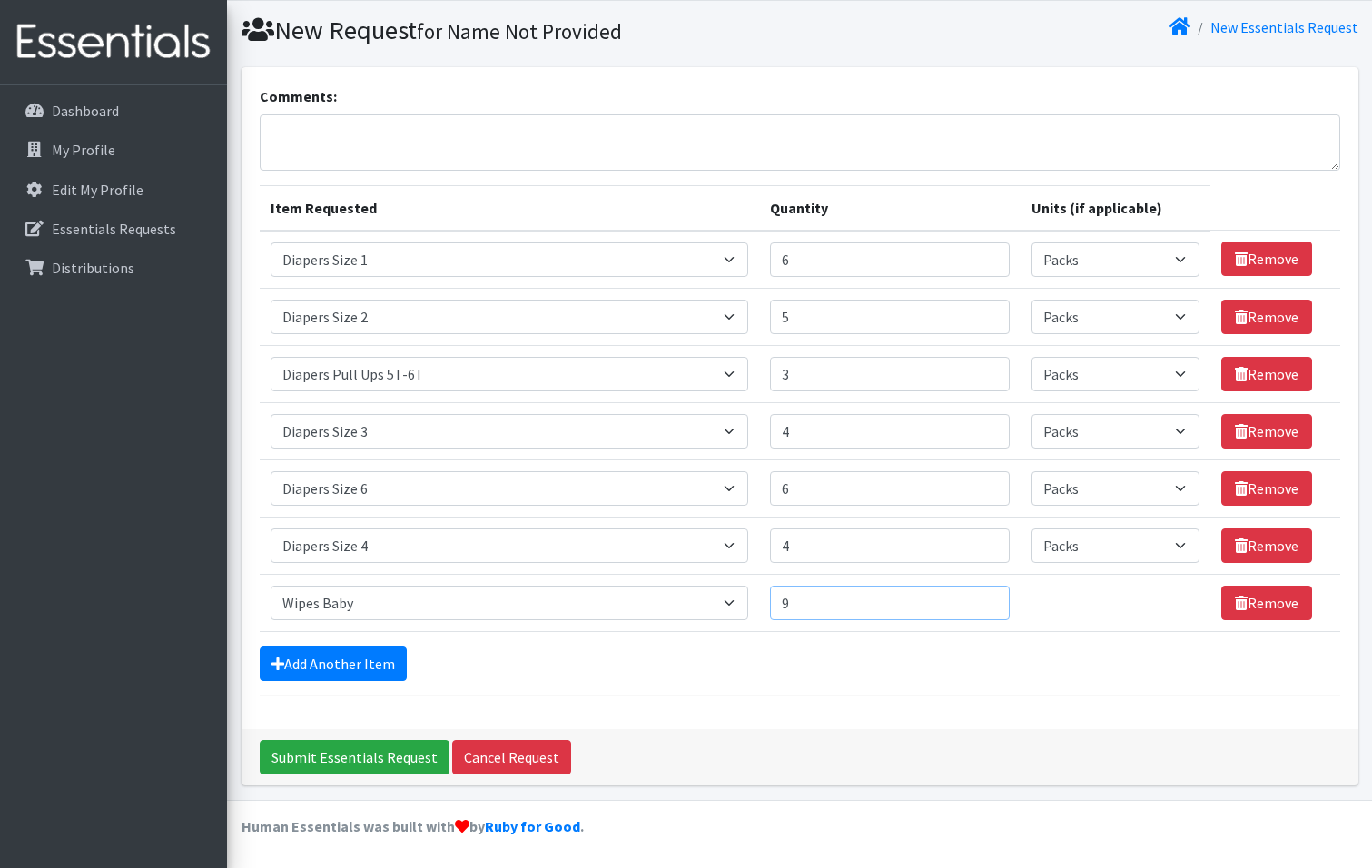
click at [984, 596] on input "9" at bounding box center [890, 603] width 240 height 34
type input "10"
click at [984, 596] on input "10" at bounding box center [890, 603] width 240 height 34
click at [359, 661] on link "Add Another Item" at bounding box center [333, 664] width 148 height 34
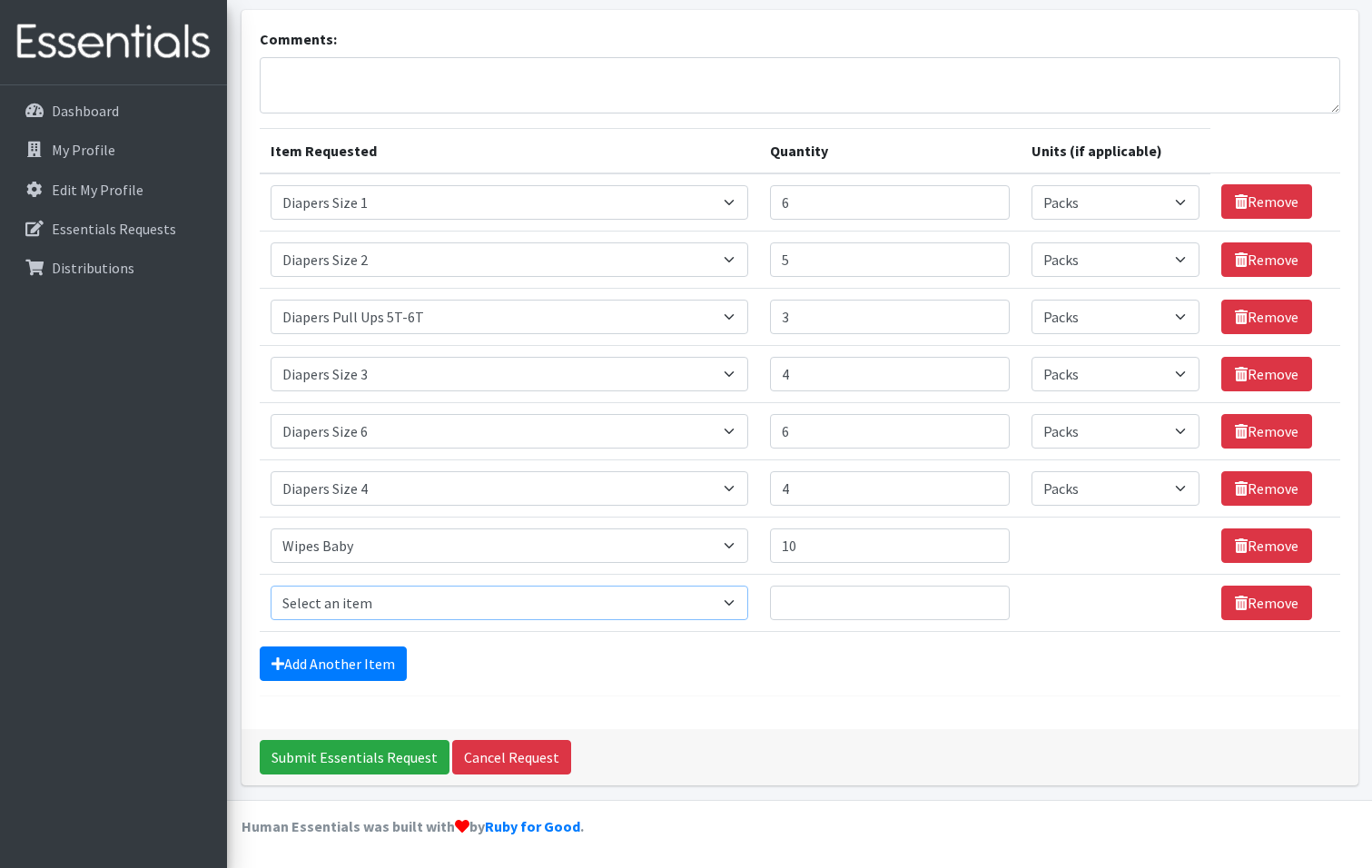
click at [738, 600] on select "Select an item # of Children this order will serve # of Individuals Living in H…" at bounding box center [509, 603] width 478 height 34
select select "1968"
click at [270, 585] on select "Select an item # of Children this order will serve # of Individuals Living in H…" at bounding box center [509, 603] width 478 height 34
click at [985, 598] on input "1" at bounding box center [890, 603] width 240 height 34
click at [985, 598] on input "2" at bounding box center [890, 603] width 240 height 34
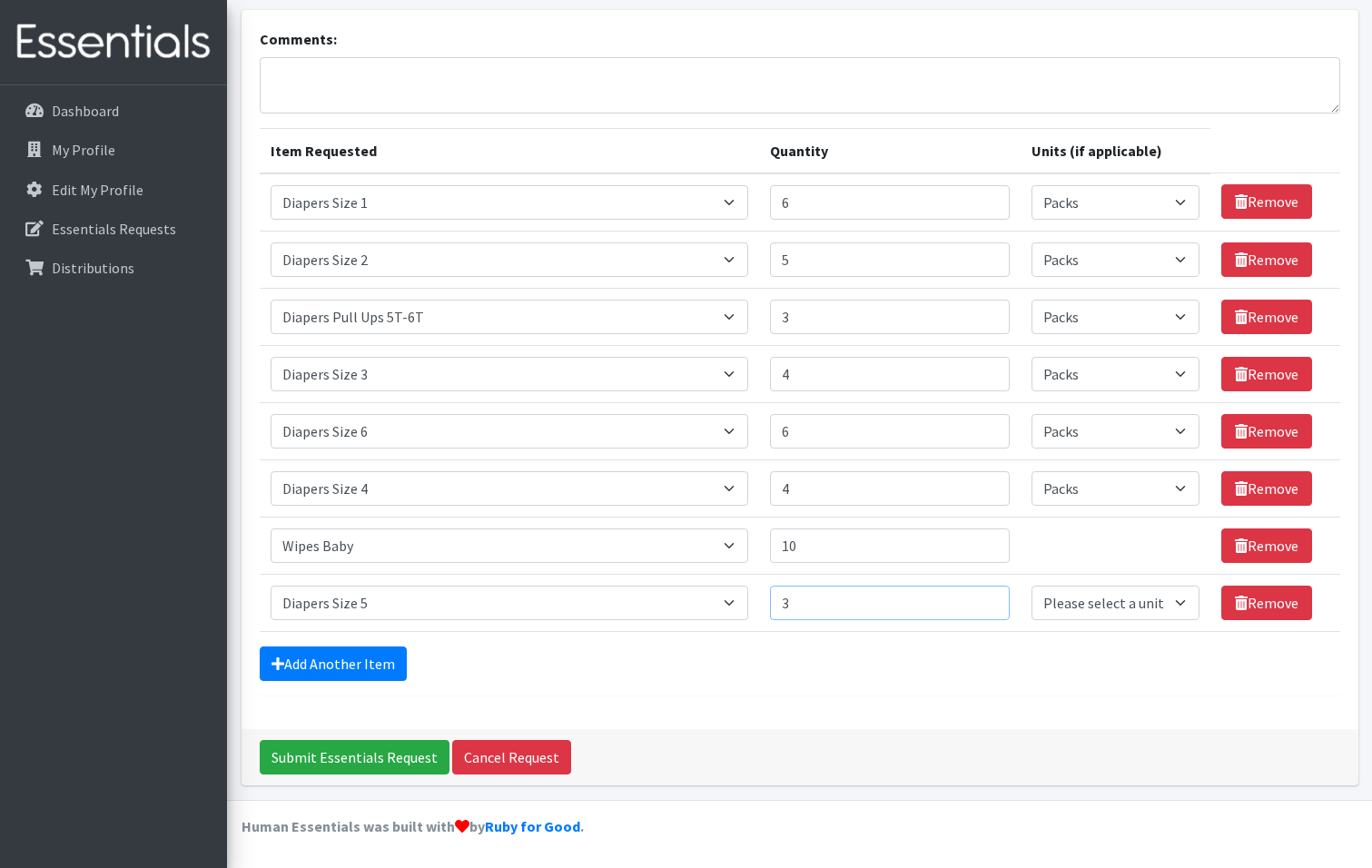
click at [985, 598] on input "3" at bounding box center [890, 603] width 240 height 34
type input "4"
click at [985, 598] on input "4" at bounding box center [890, 603] width 240 height 34
click at [334, 667] on link "Add Another Item" at bounding box center [333, 664] width 148 height 34
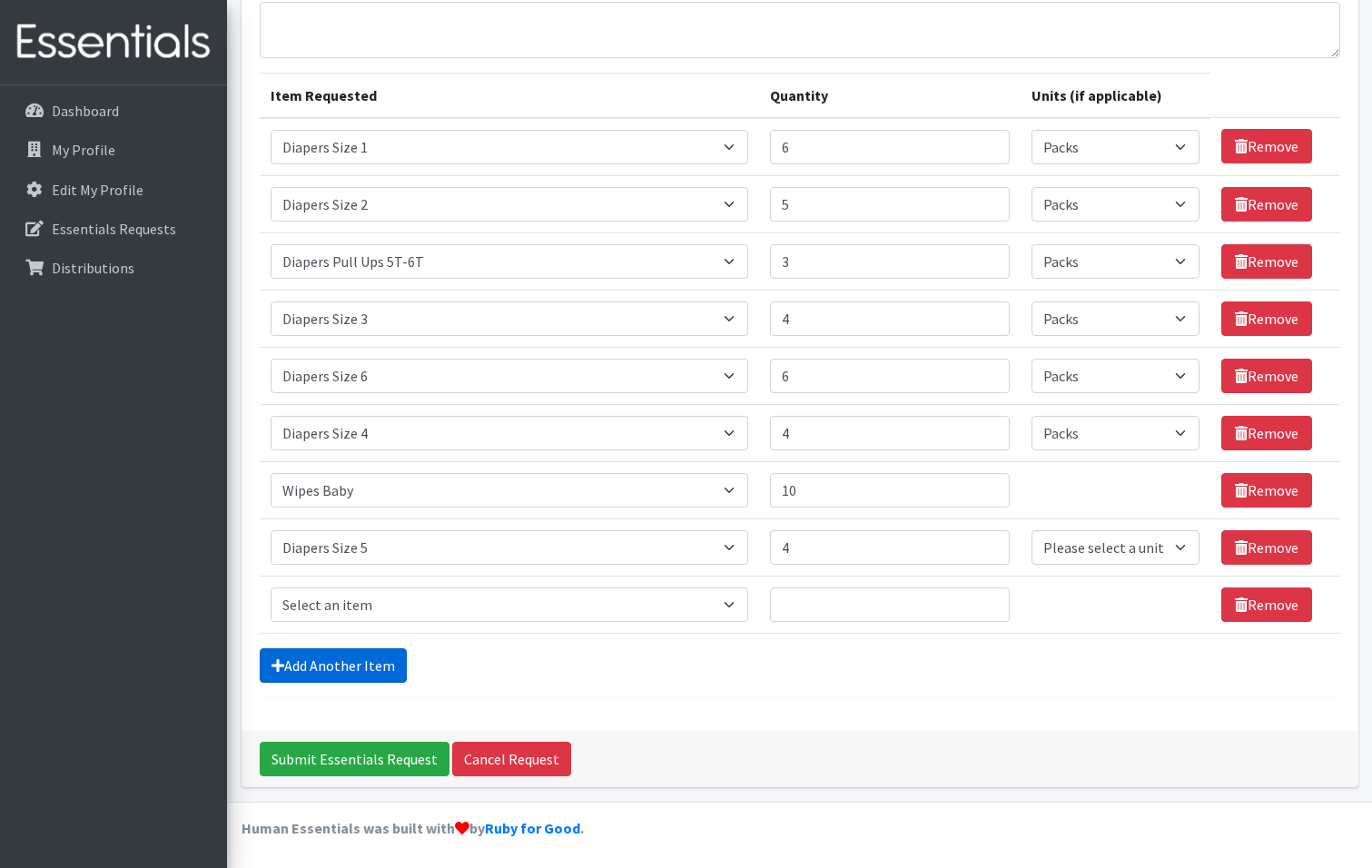
scroll to position [165, 0]
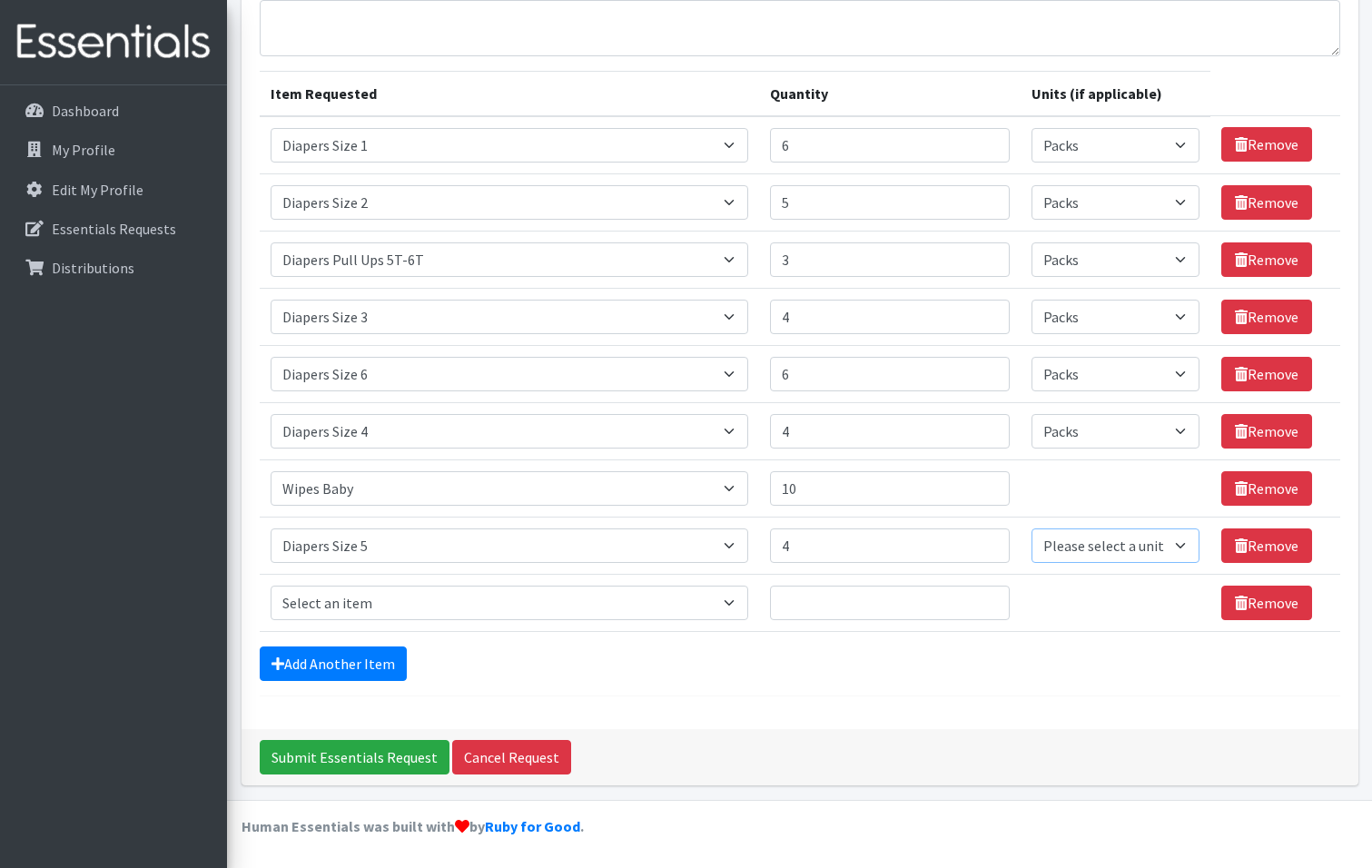
click at [1183, 543] on select "Please select a unit units Packs" at bounding box center [1116, 546] width 169 height 34
select select "Pack"
click at [1032, 529] on select "Please select a unit units Packs" at bounding box center [1116, 546] width 169 height 34
click at [1173, 492] on td "Unit units" at bounding box center [1115, 489] width 191 height 57
click at [1178, 479] on td "Unit units" at bounding box center [1115, 489] width 191 height 57
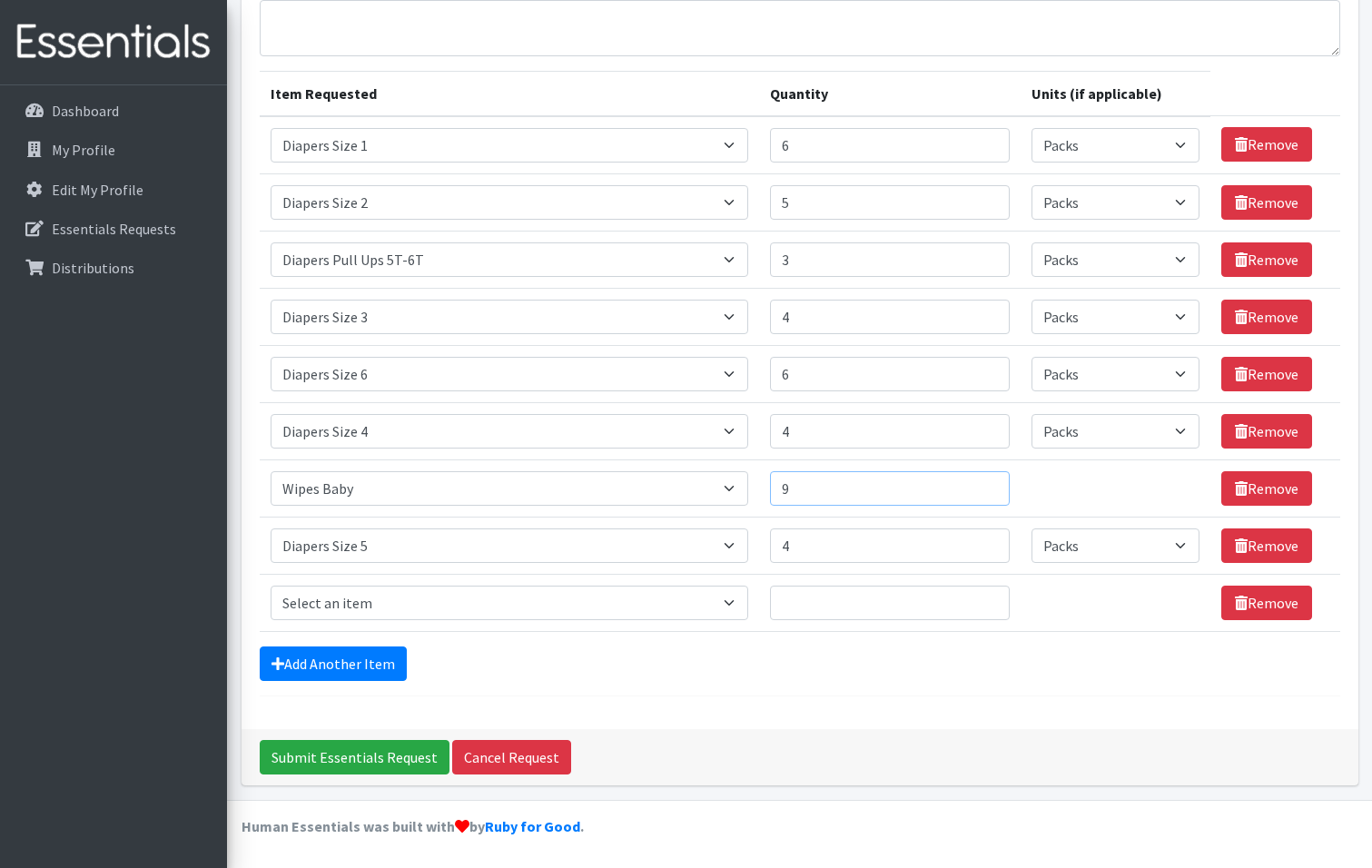
click at [982, 496] on input "9" at bounding box center [890, 489] width 240 height 34
type input "8"
click at [982, 496] on input "8" at bounding box center [890, 489] width 240 height 34
click at [325, 662] on link "Add Another Item" at bounding box center [333, 664] width 148 height 34
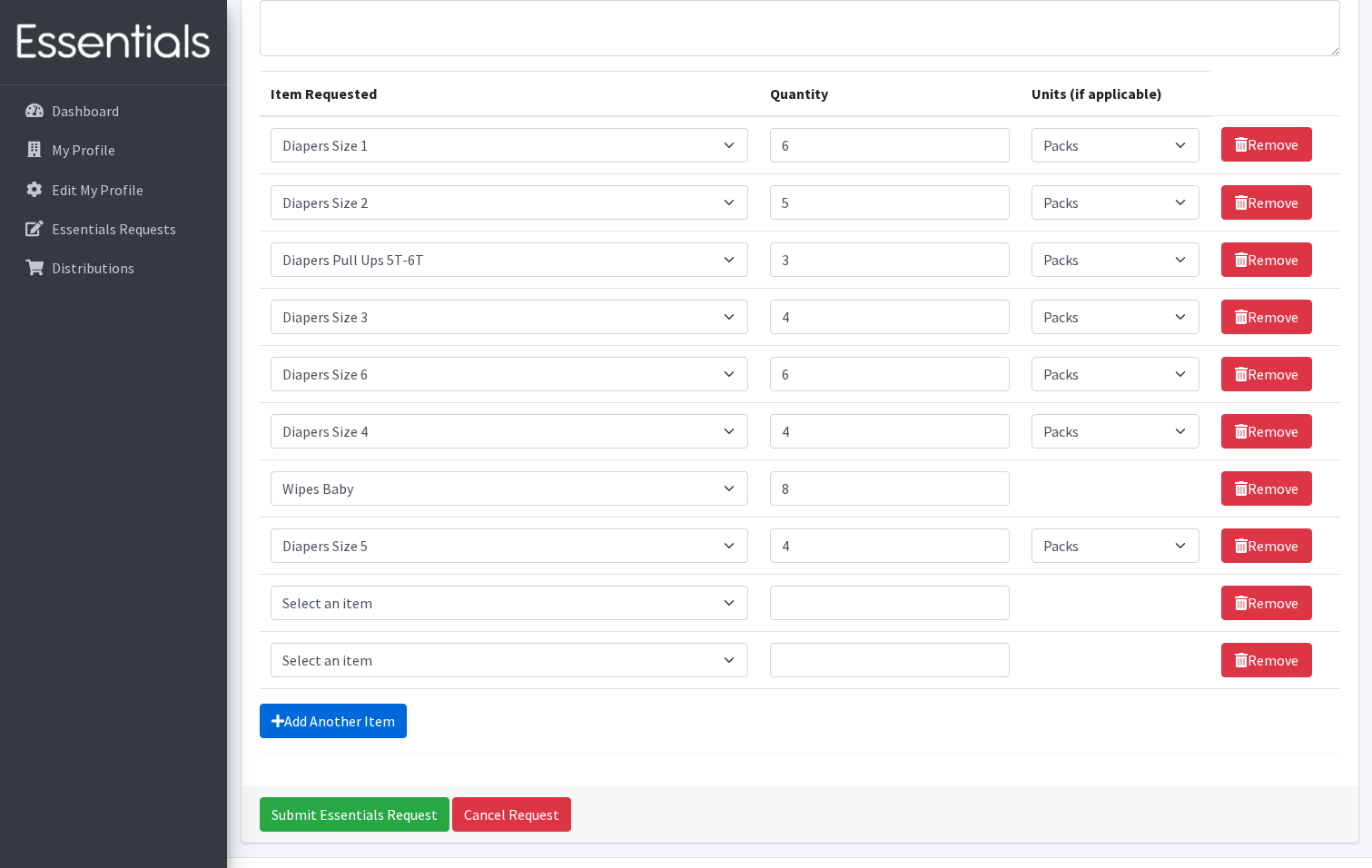
scroll to position [222, 0]
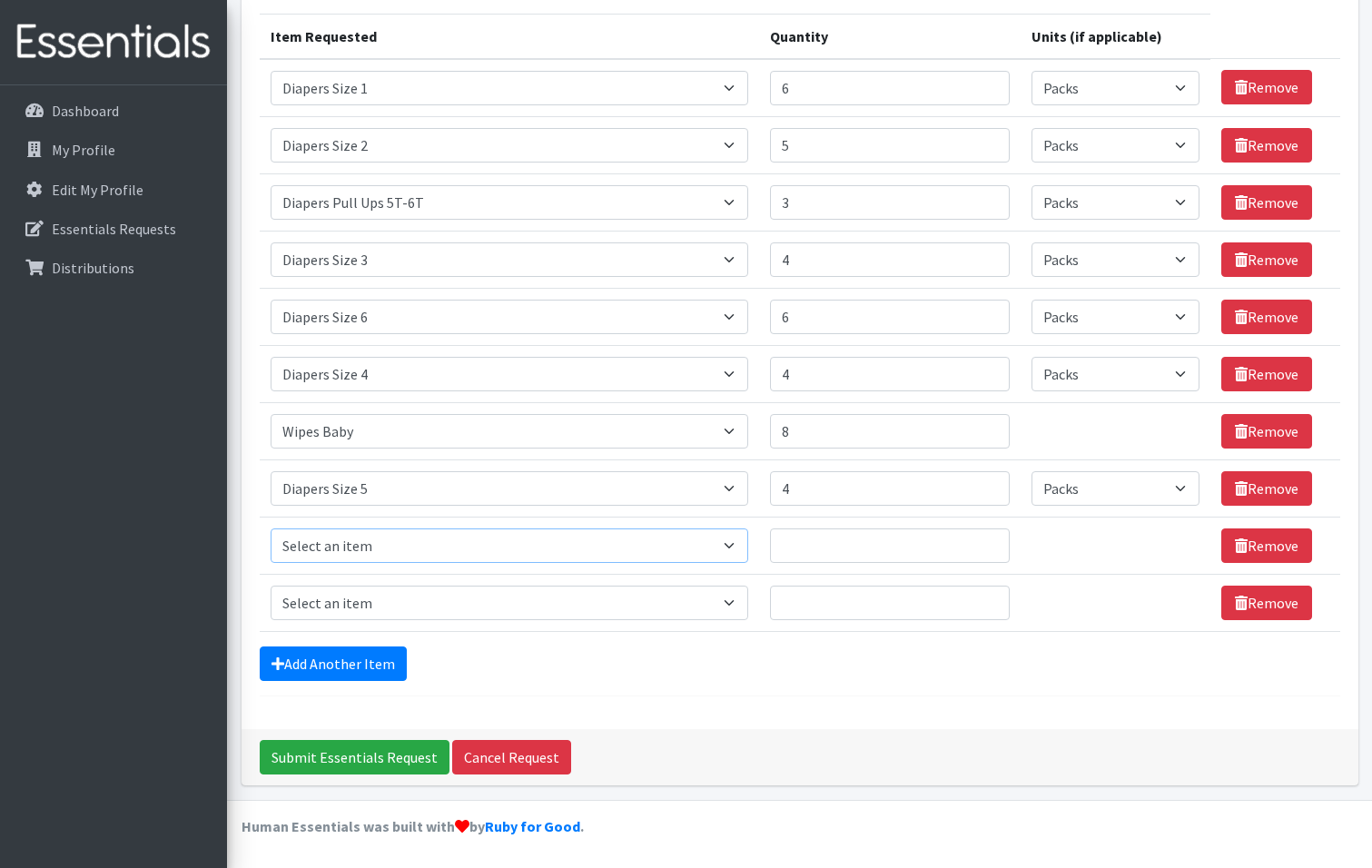
click at [739, 539] on select "Select an item # of Children this order will serve # of Individuals Living in H…" at bounding box center [509, 546] width 478 height 34
select select "1963"
click at [270, 529] on select "Select an item # of Children this order will serve # of Individuals Living in H…" at bounding box center [509, 546] width 478 height 34
click at [736, 605] on select "Select an item # of Children this order will serve # of Individuals Living in H…" at bounding box center [509, 603] width 478 height 34
click at [984, 552] on input "1" at bounding box center [890, 546] width 240 height 34
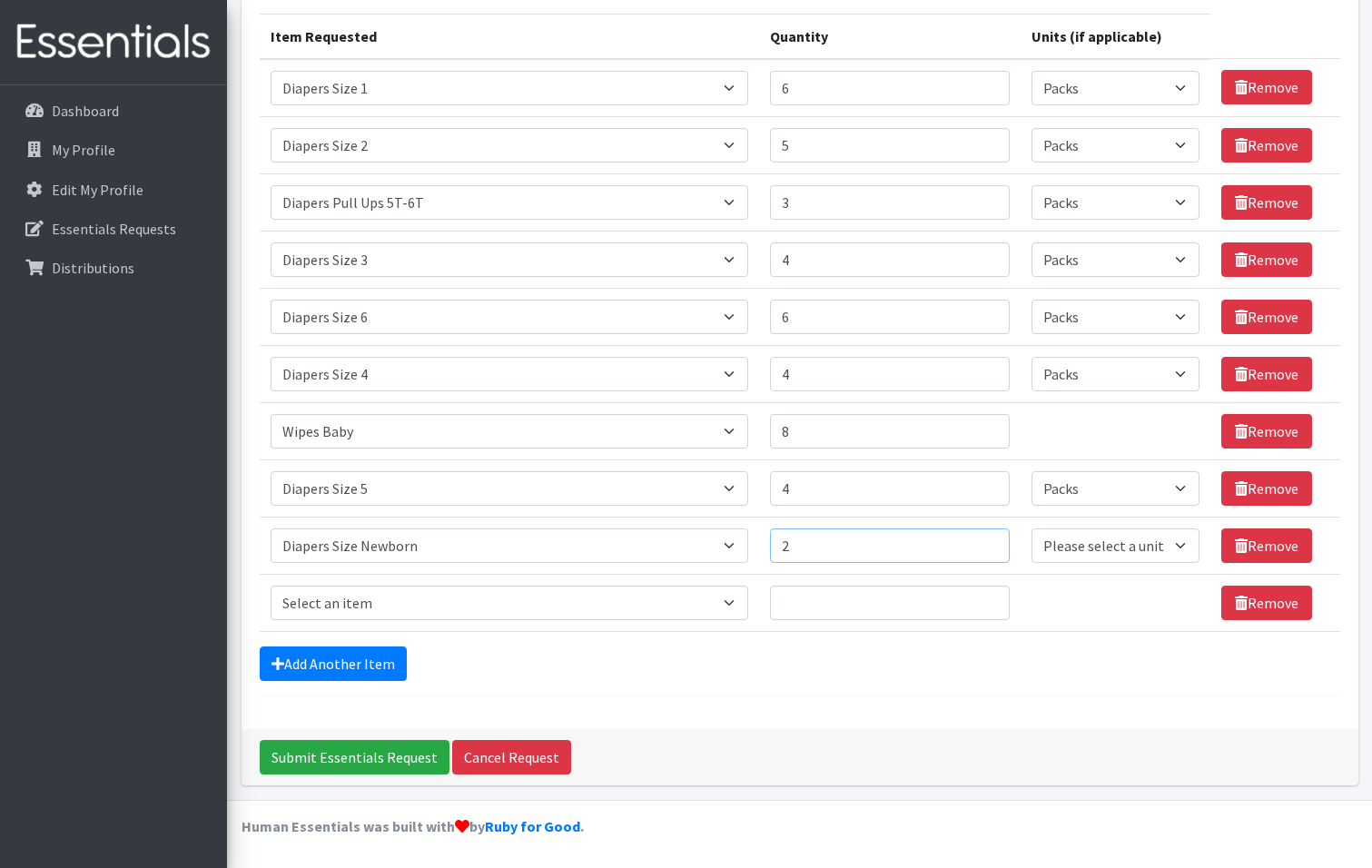
click at [980, 538] on input "2" at bounding box center [890, 546] width 240 height 34
click at [980, 538] on input "3" at bounding box center [890, 546] width 240 height 34
type input "4"
click at [980, 538] on input "4" at bounding box center [890, 546] width 240 height 34
click at [1179, 540] on select "Please select a unit units Packs" at bounding box center [1116, 546] width 169 height 34
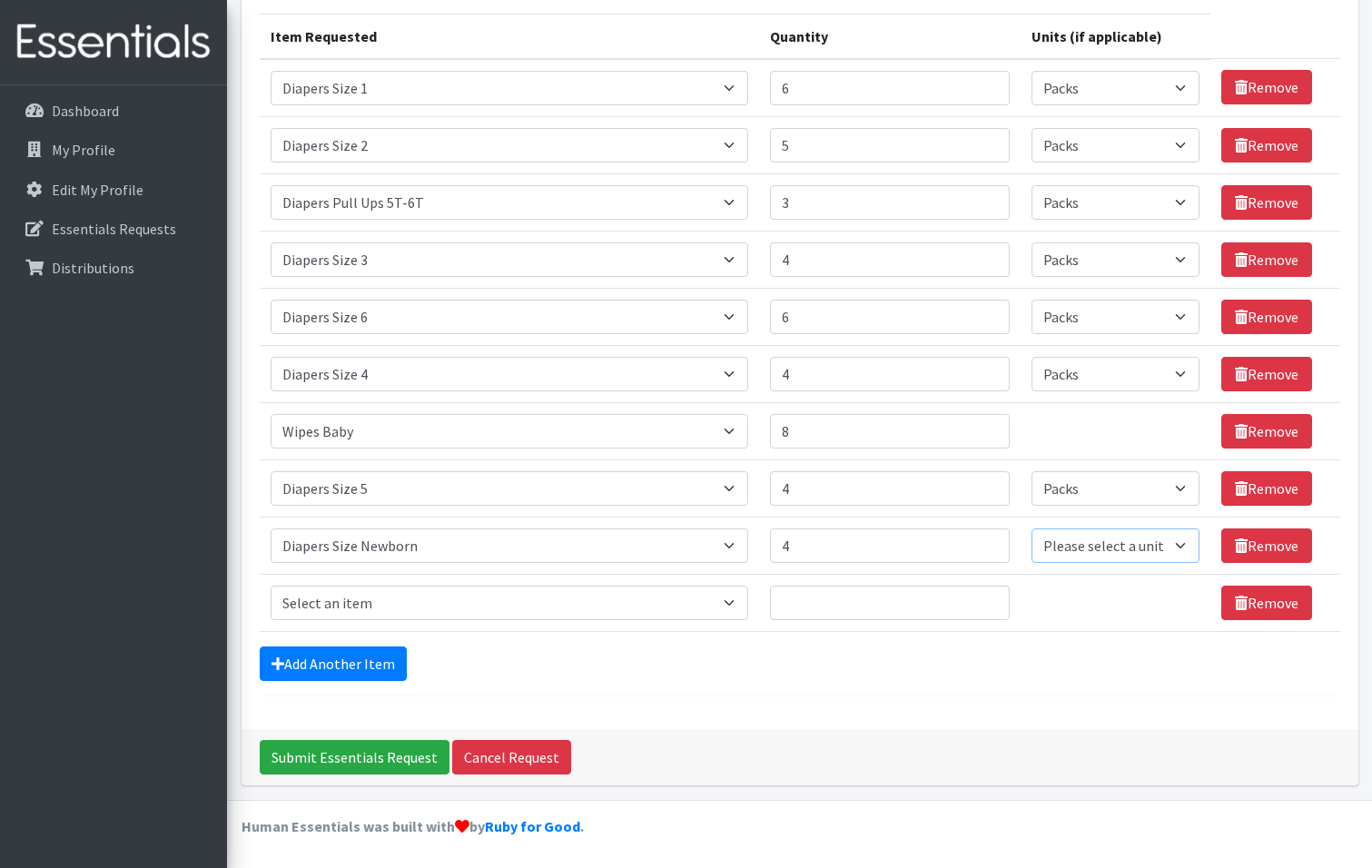
select select "Pack"
click at [1032, 529] on select "Please select a unit units Packs" at bounding box center [1116, 546] width 169 height 34
click at [727, 602] on select "Select an item # of Children this order will serve # of Individuals Living in H…" at bounding box center [509, 603] width 478 height 34
select select "1972"
click at [270, 585] on select "Select an item # of Children this order will serve # of Individuals Living in H…" at bounding box center [509, 603] width 478 height 34
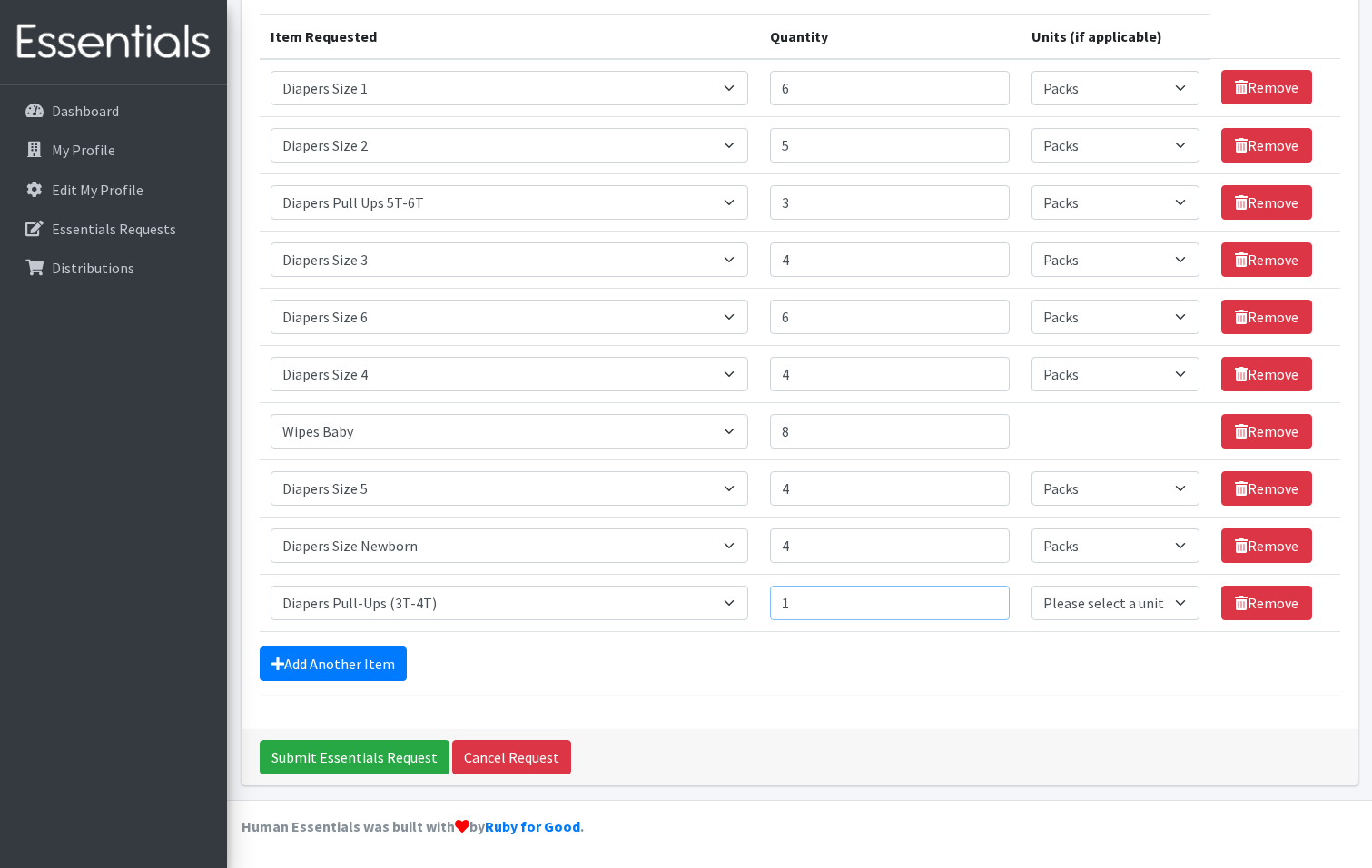
click at [983, 594] on input "1" at bounding box center [890, 603] width 240 height 34
click at [983, 594] on input "2" at bounding box center [890, 603] width 240 height 34
type input "3"
click at [983, 594] on input "3" at bounding box center [890, 603] width 240 height 34
click at [1178, 605] on select "Please select a unit units Packs" at bounding box center [1116, 603] width 169 height 34
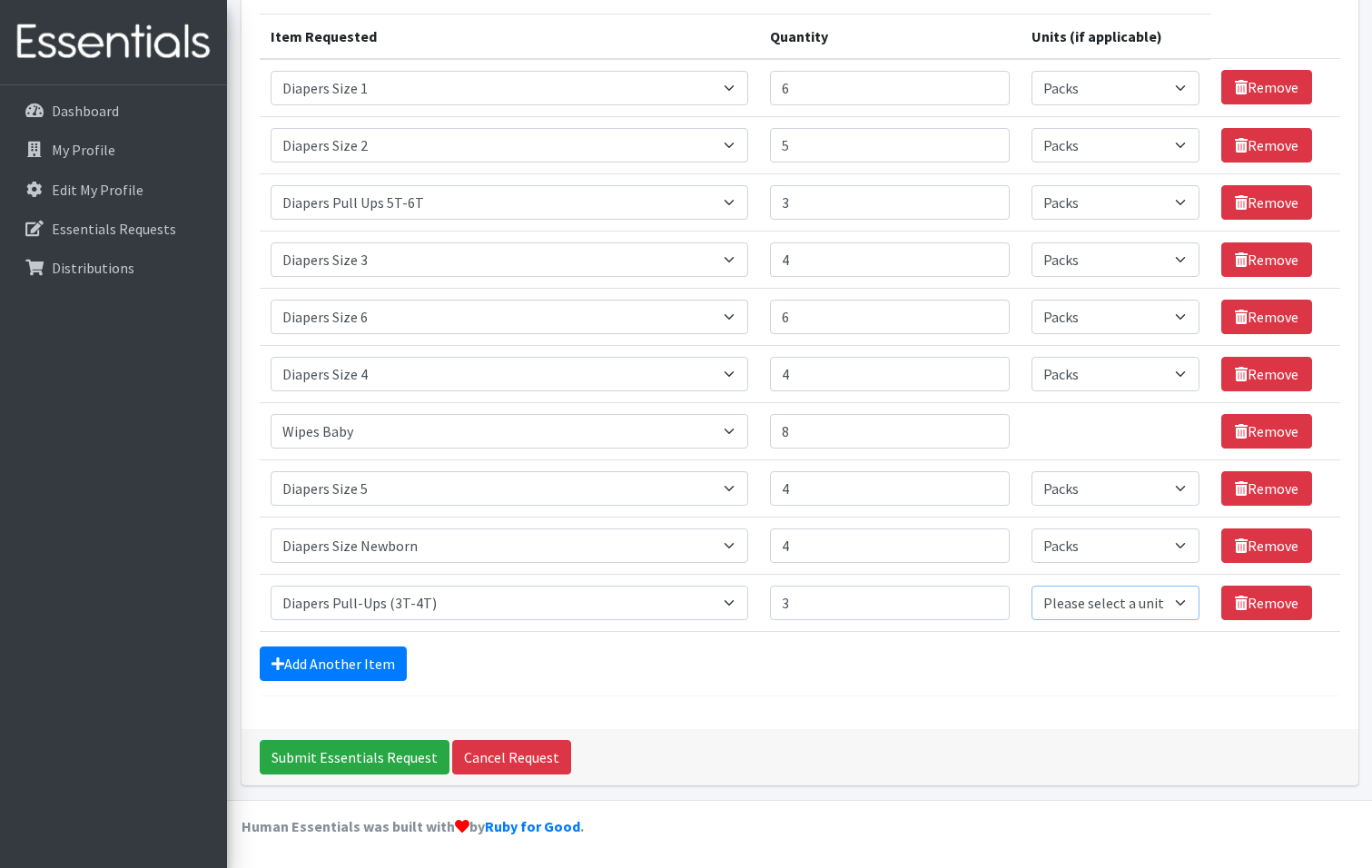
select select "Pack"
click at [1032, 585] on select "Please select a unit units Packs" at bounding box center [1116, 603] width 169 height 34
click at [351, 664] on link "Add Another Item" at bounding box center [333, 664] width 148 height 34
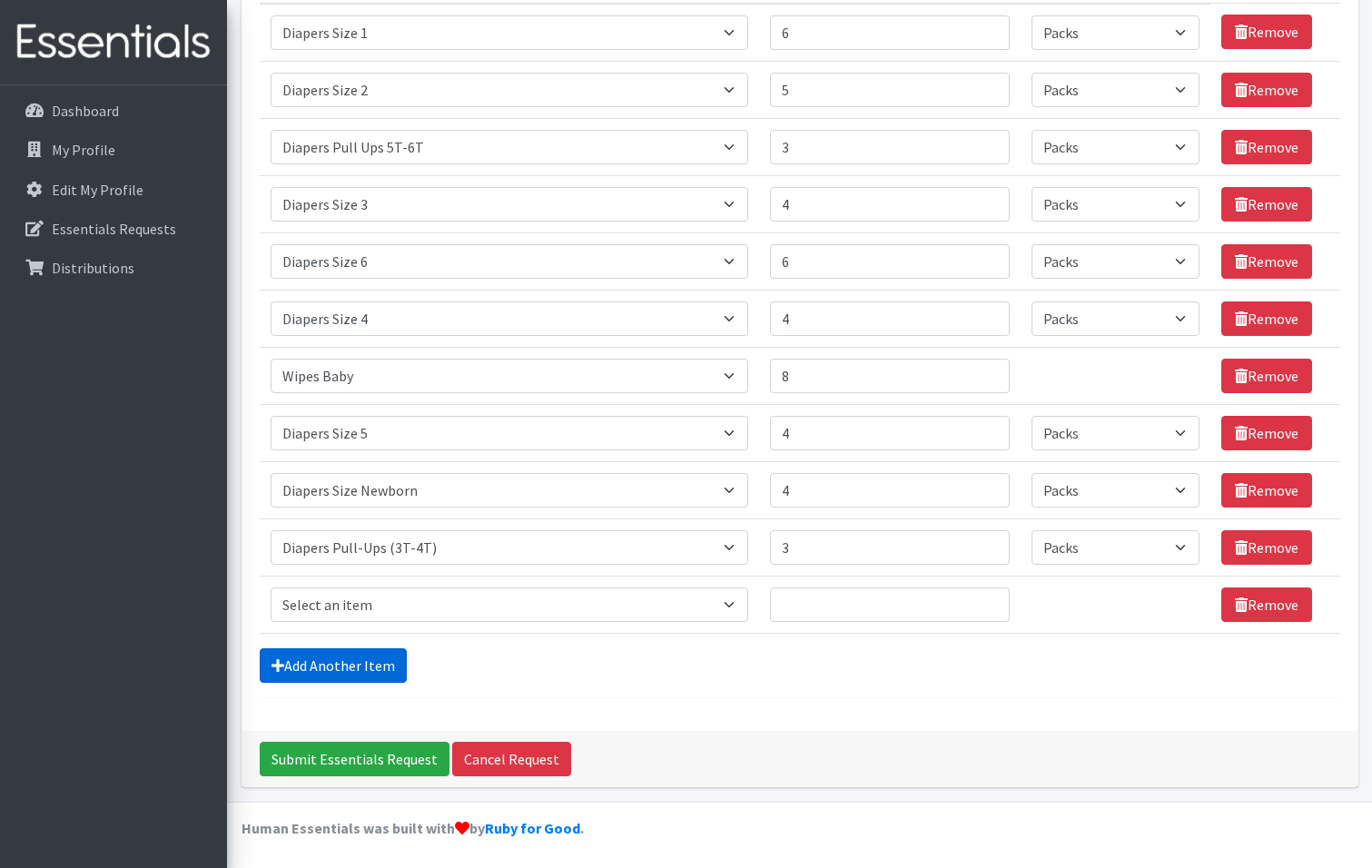
scroll to position [280, 0]
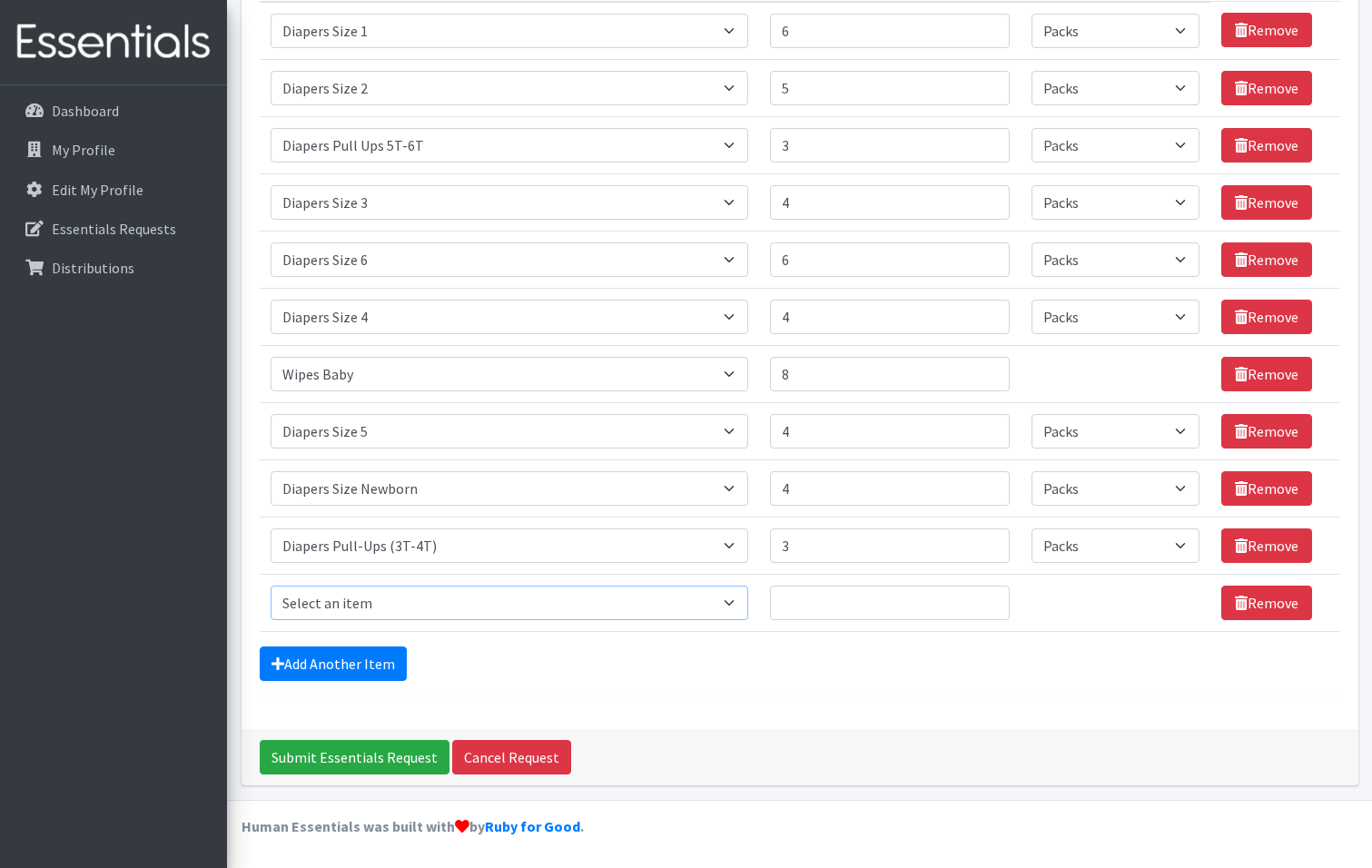
click at [741, 606] on select "Select an item # of Children this order will serve # of Individuals Living in H…" at bounding box center [509, 603] width 478 height 34
select select "1970"
click at [270, 585] on select "Select an item # of Children this order will serve # of Individuals Living in H…" at bounding box center [509, 603] width 478 height 34
click at [983, 595] on input "1" at bounding box center [890, 603] width 240 height 34
click at [983, 595] on input "2" at bounding box center [890, 603] width 240 height 34
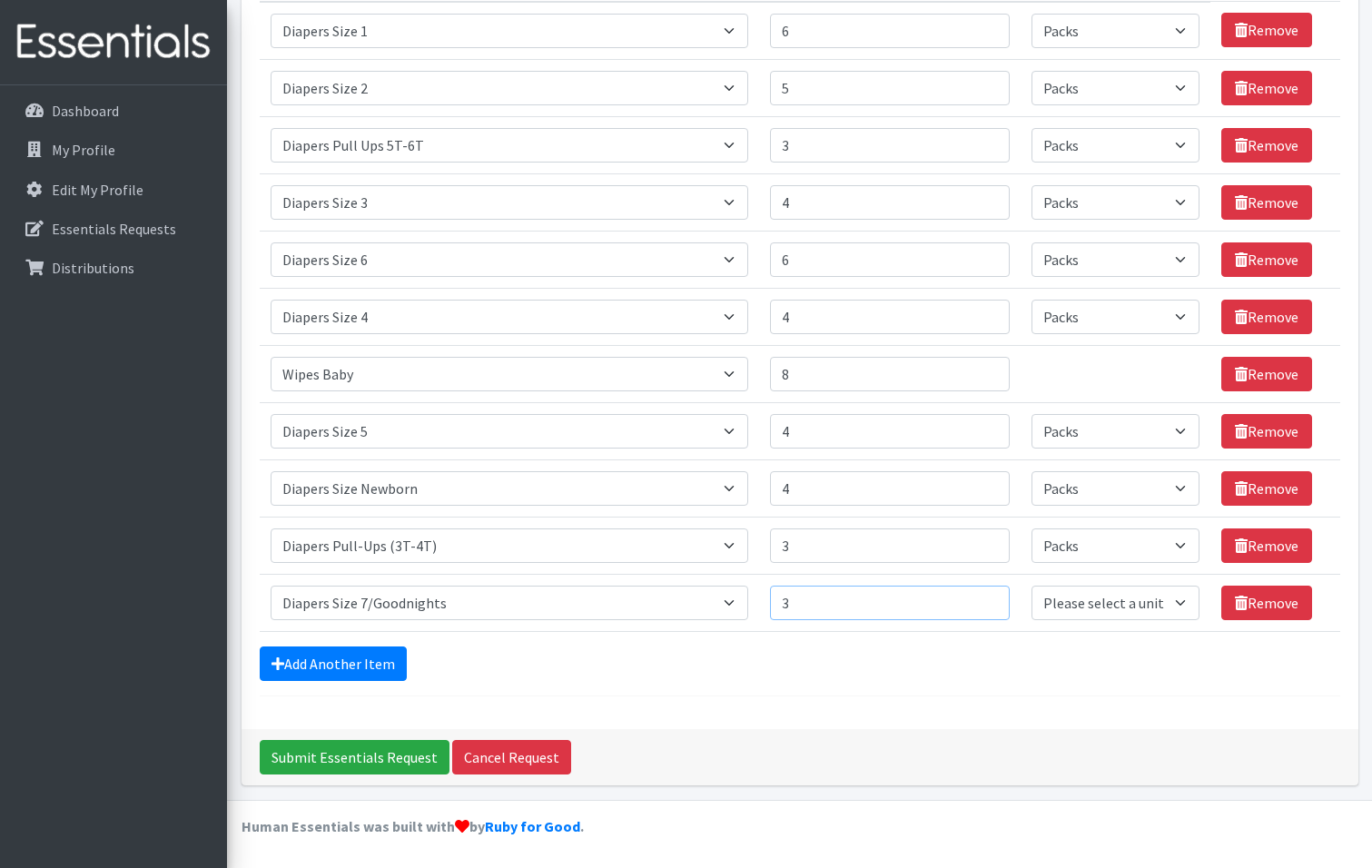
drag, startPoint x: 979, startPoint y: 597, endPoint x: 1106, endPoint y: 602, distance: 127.1
type input "3"
click at [981, 597] on input "3" at bounding box center [890, 603] width 240 height 34
click at [1174, 605] on select "Please select a unit units Packs" at bounding box center [1116, 603] width 169 height 34
select select "Pack"
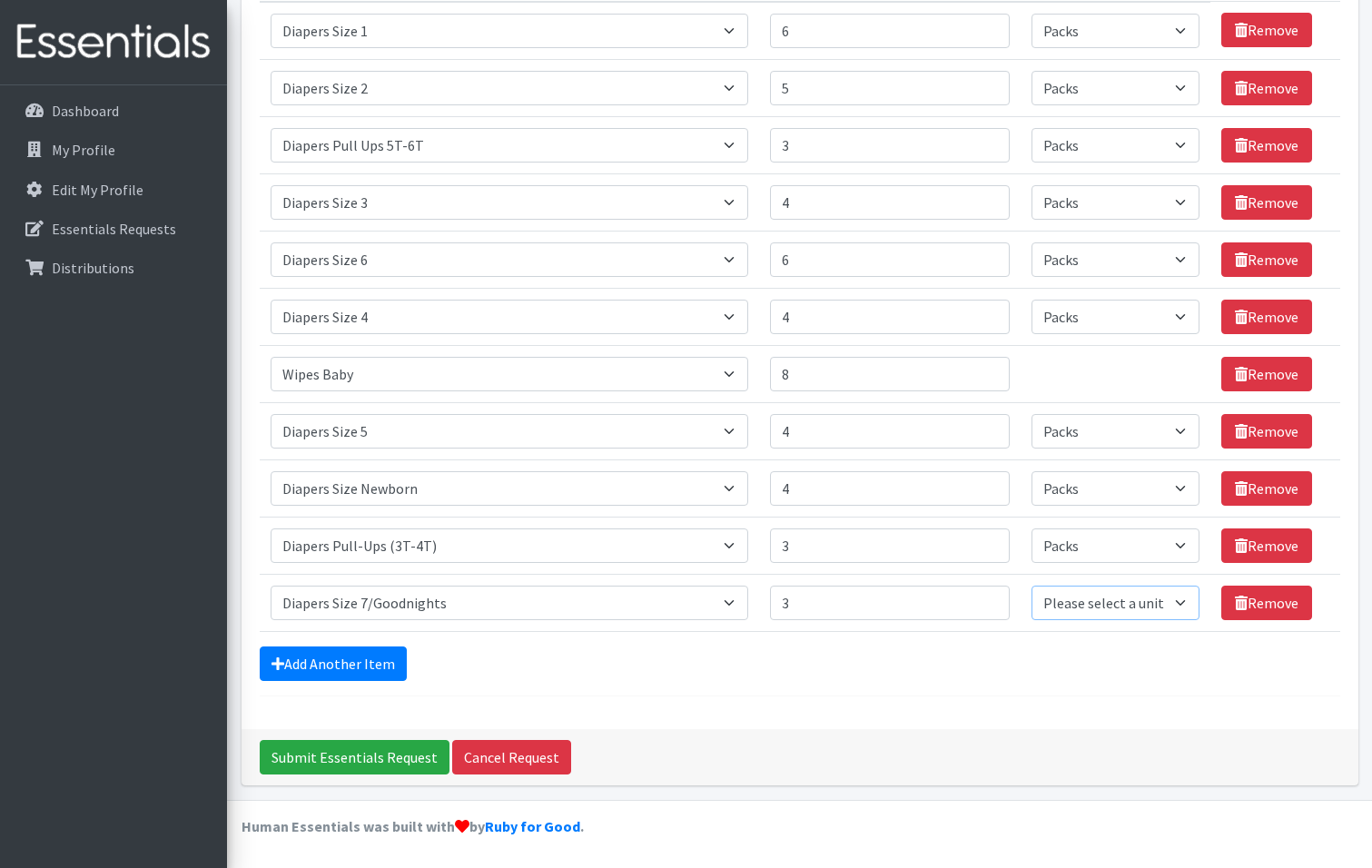
click at [1032, 585] on select "Please select a unit units Packs" at bounding box center [1116, 603] width 169 height 34
click at [357, 666] on link "Add Another Item" at bounding box center [333, 664] width 148 height 34
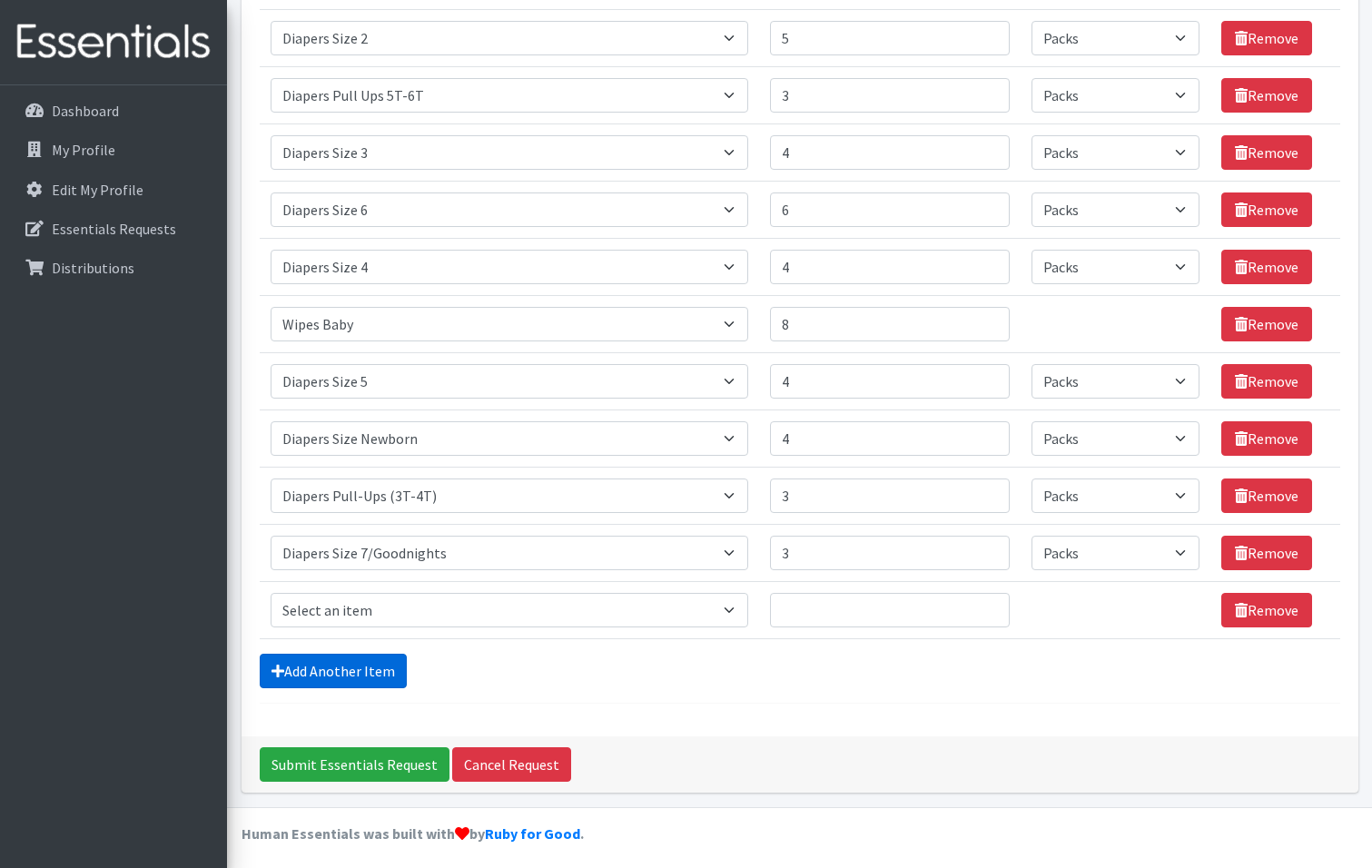
scroll to position [337, 0]
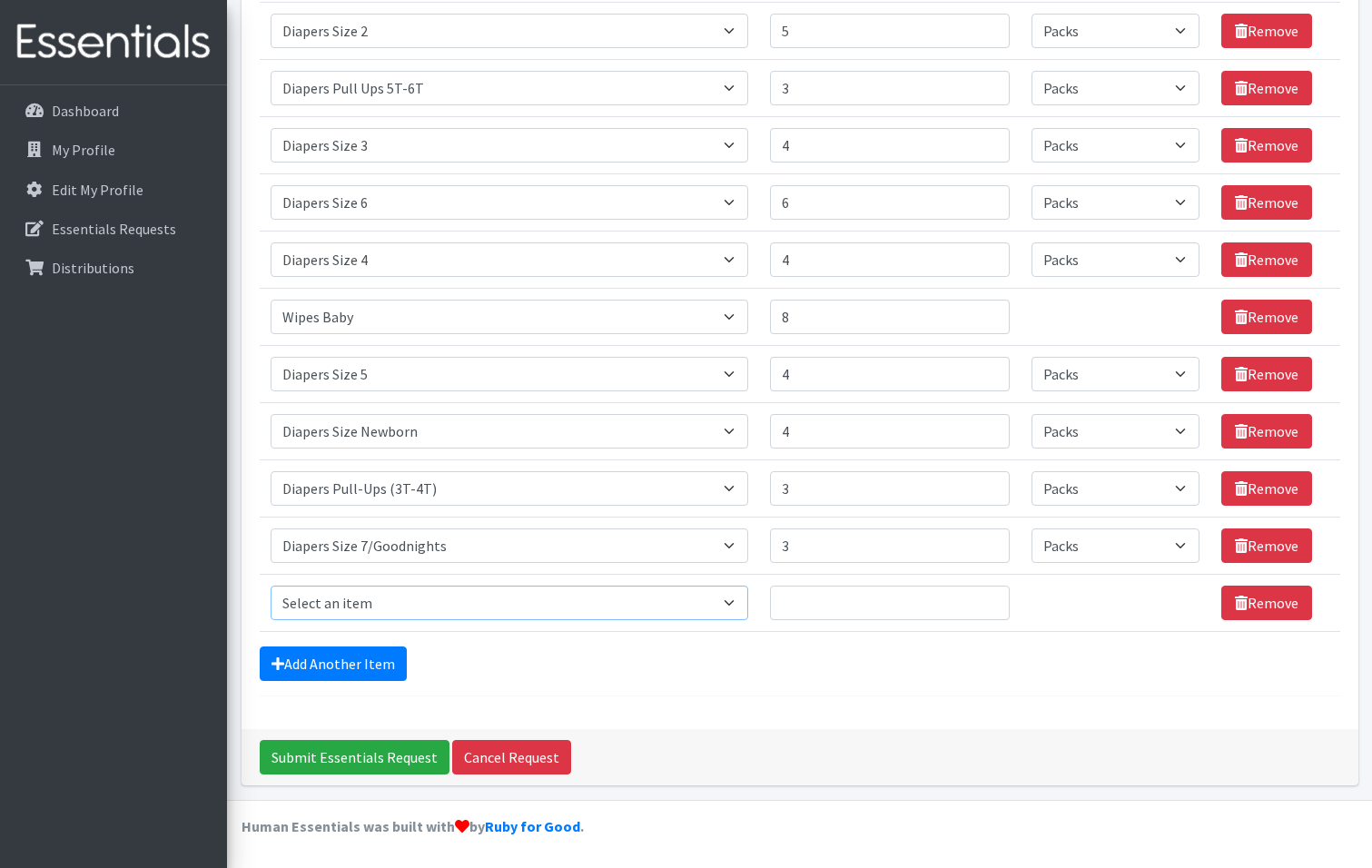
click at [728, 601] on select "Select an item # of Children this order will serve # of Individuals Living in H…" at bounding box center [509, 603] width 478 height 34
click at [270, 585] on select "Select an item # of Children this order will serve # of Individuals Living in H…" at bounding box center [509, 603] width 478 height 34
click at [735, 601] on select "Select an item # of Children this order will serve # of Individuals Living in H…" at bounding box center [509, 603] width 478 height 34
select select "5659"
click at [270, 585] on select "Select an item # of Children this order will serve # of Individuals Living in H…" at bounding box center [509, 603] width 478 height 34
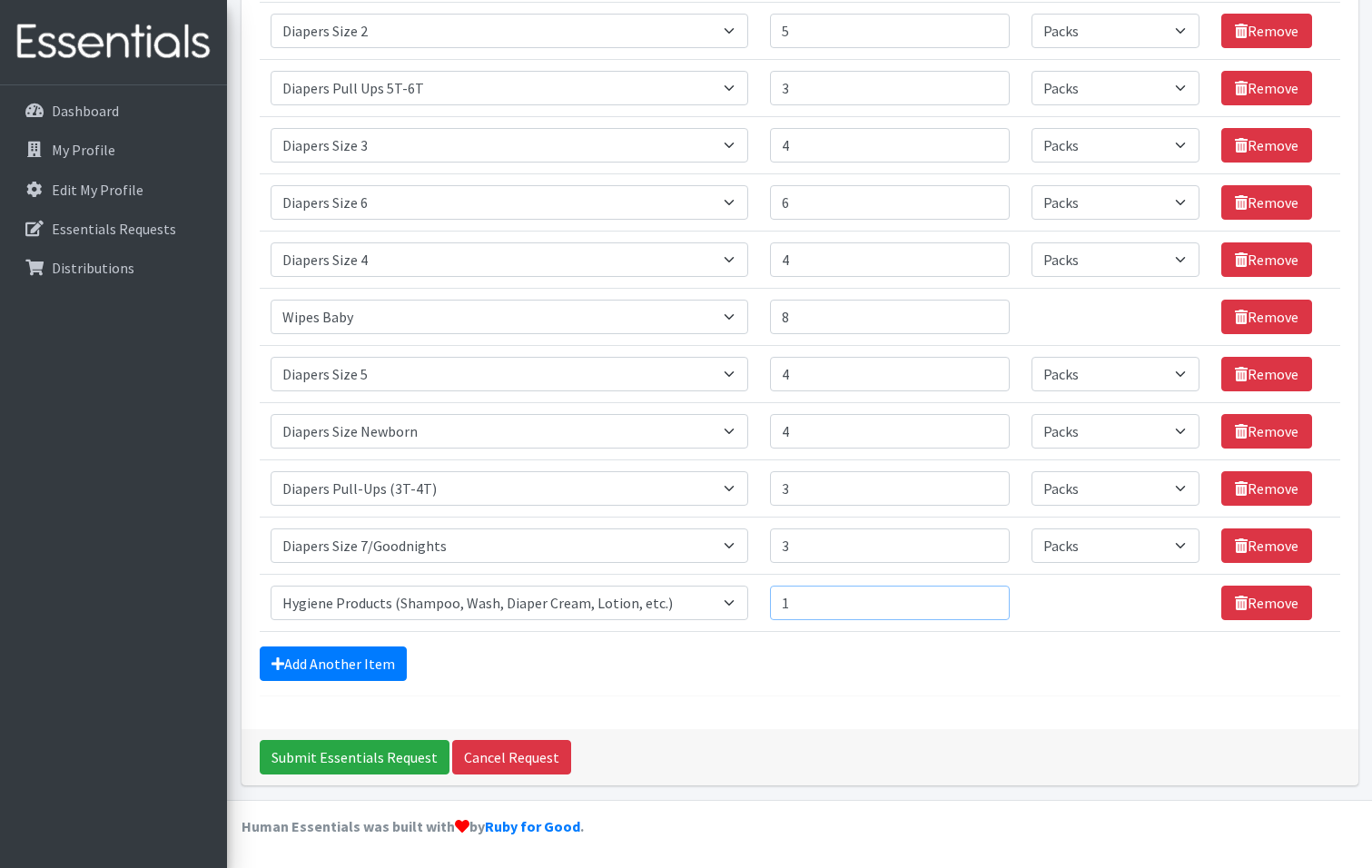
click at [981, 600] on input "1" at bounding box center [890, 603] width 240 height 34
type input "2"
click at [982, 596] on input "2" at bounding box center [890, 603] width 240 height 34
drag, startPoint x: 1165, startPoint y: 610, endPoint x: 1178, endPoint y: 610, distance: 13.0
click at [1166, 610] on td "Unit units" at bounding box center [1115, 603] width 191 height 57
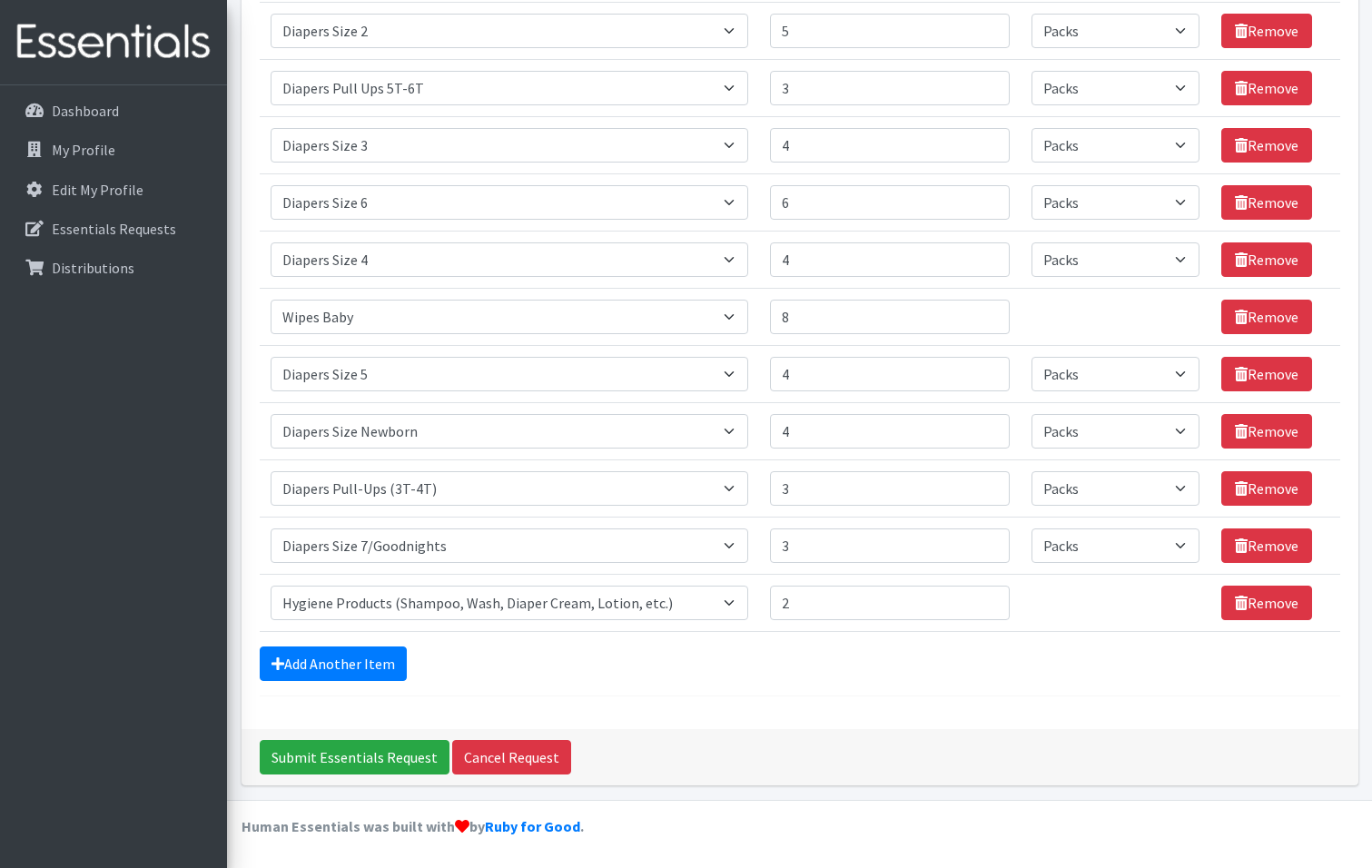
drag, startPoint x: 1148, startPoint y: 613, endPoint x: 1104, endPoint y: 625, distance: 45.6
click at [1134, 619] on td "Unit units" at bounding box center [1115, 603] width 191 height 57
click at [355, 668] on link "Add Another Item" at bounding box center [333, 664] width 148 height 34
click at [738, 603] on select "Select an item # of Children this order will serve # of Individuals Living in H…" at bounding box center [509, 603] width 478 height 34
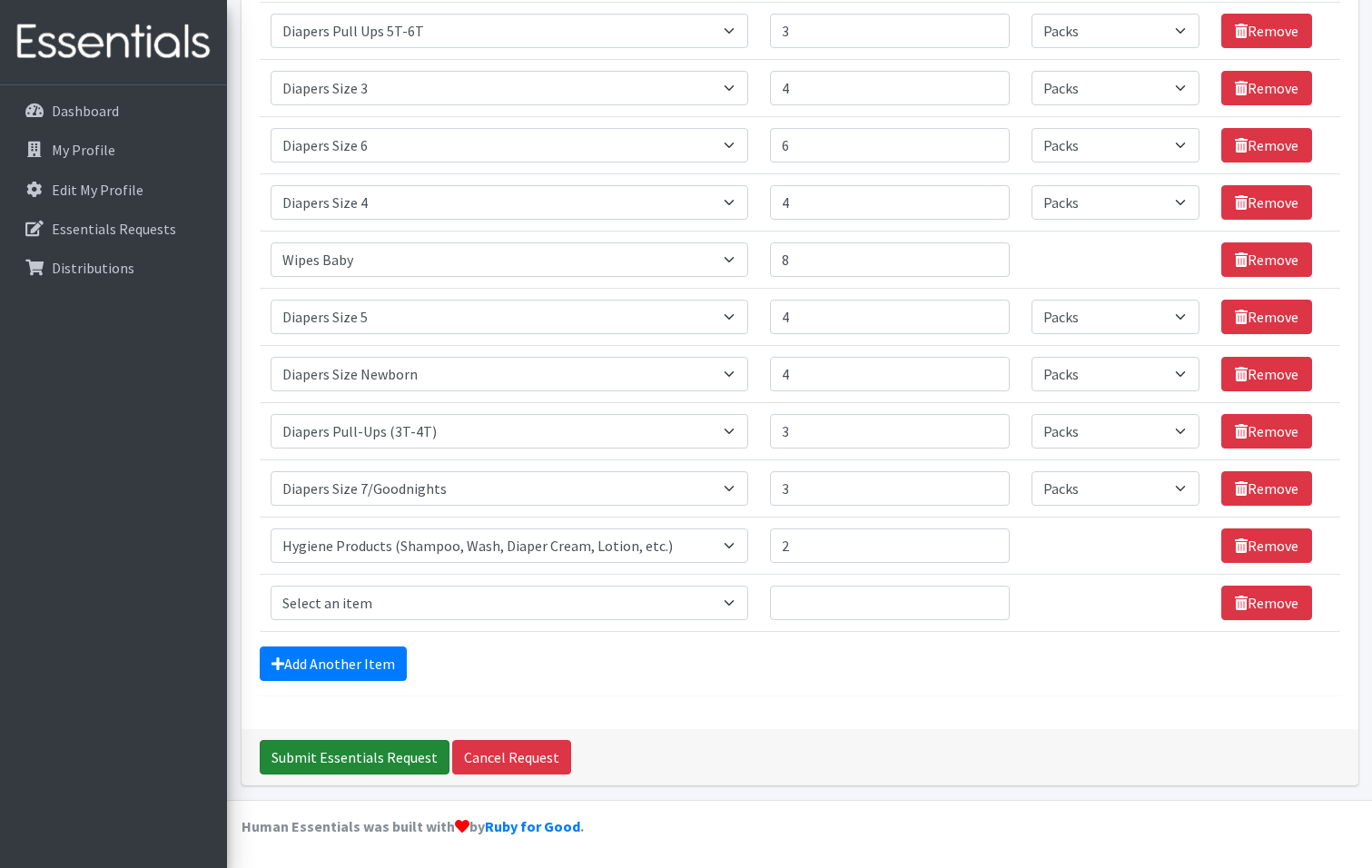
click at [332, 746] on input "Submit Essentials Request" at bounding box center [354, 757] width 190 height 34
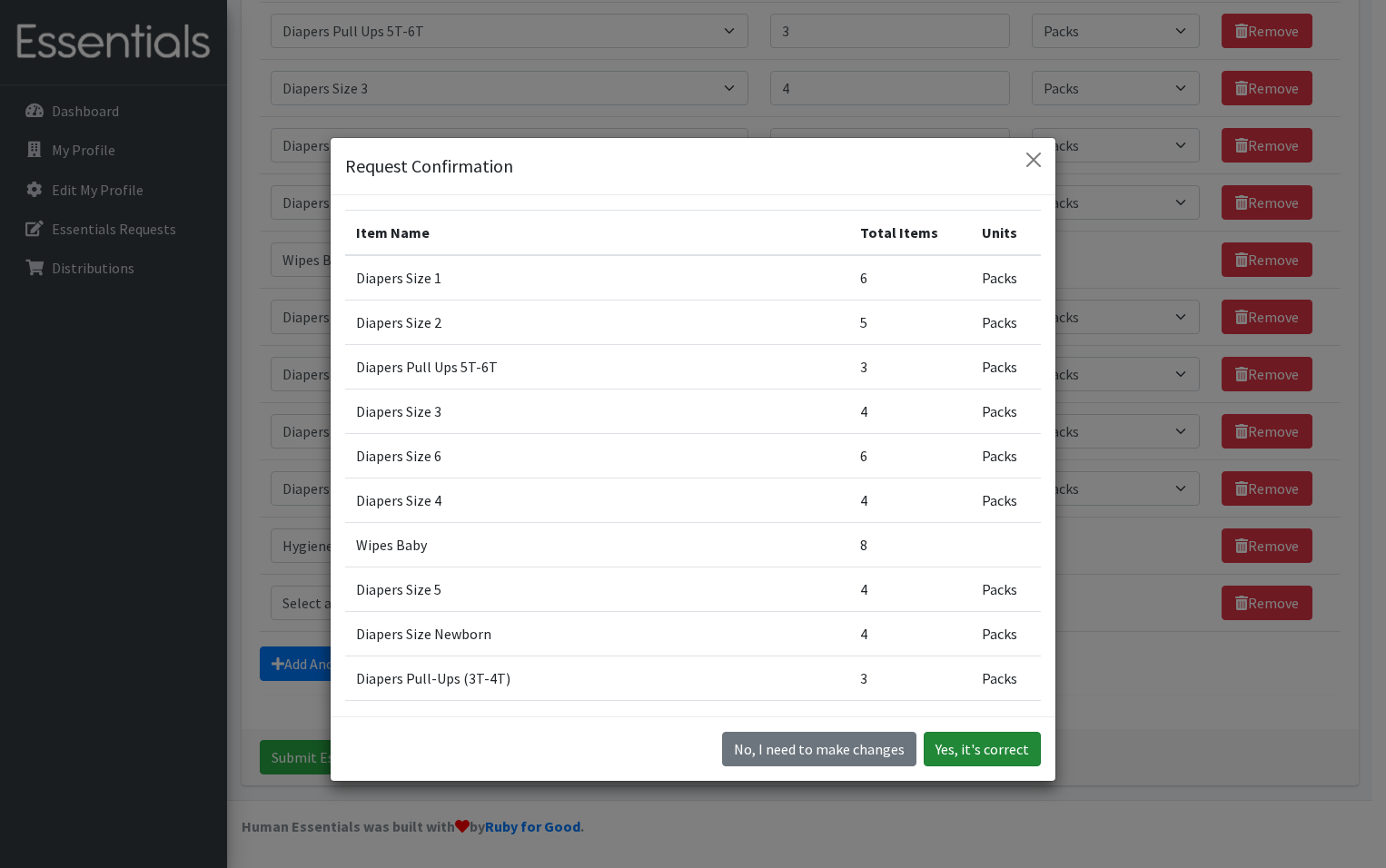
click at [992, 742] on button "Yes, it's correct" at bounding box center [982, 749] width 117 height 34
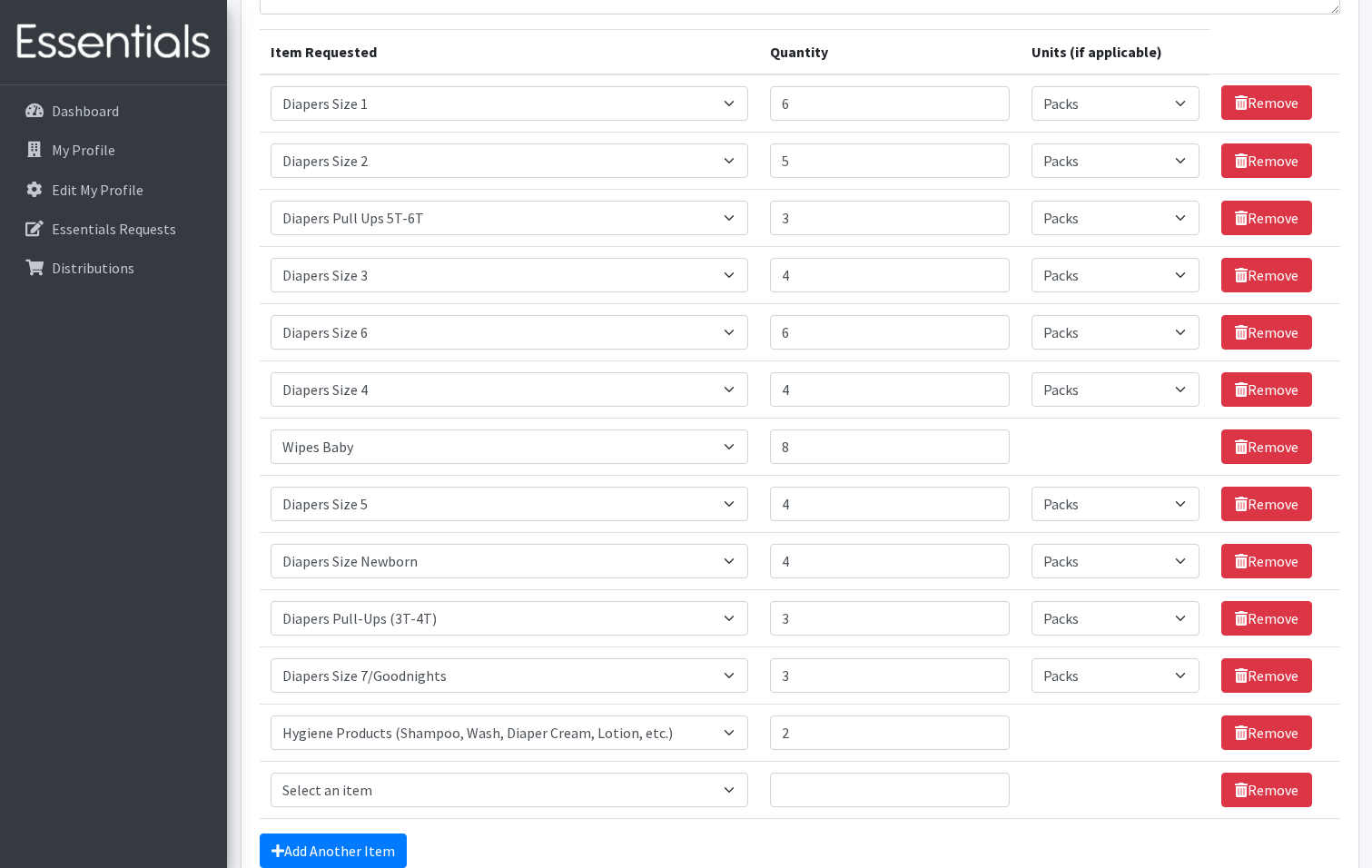
scroll to position [0, 0]
